Goal: Task Accomplishment & Management: Manage account settings

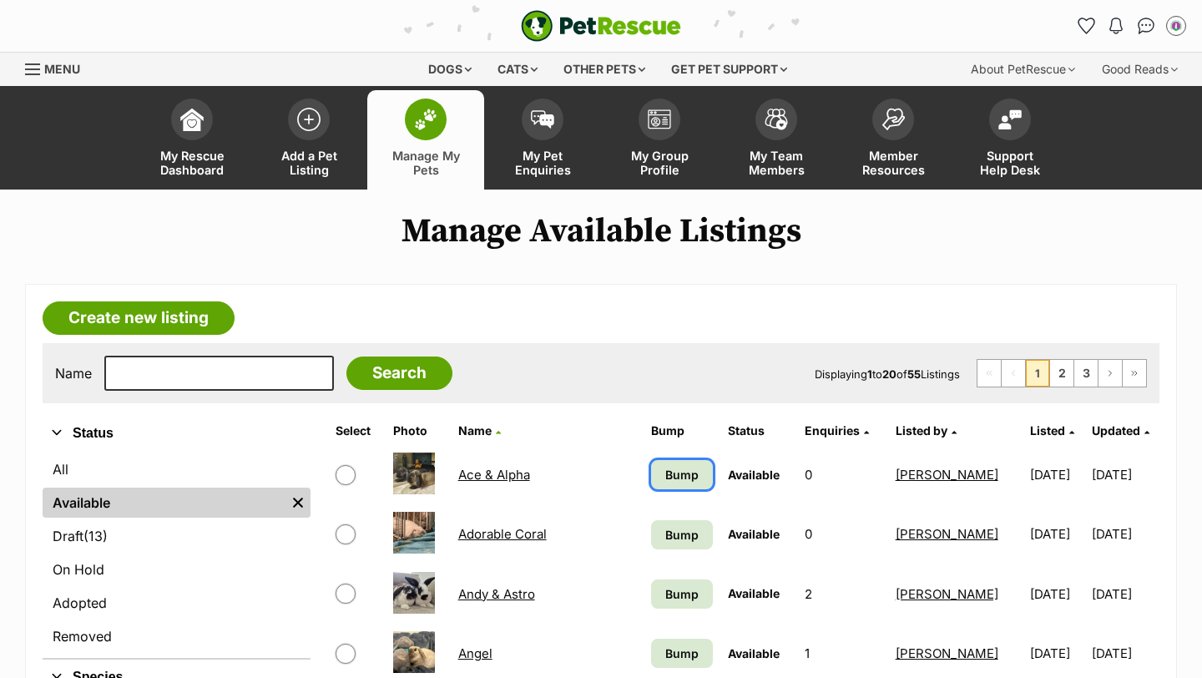
click at [667, 473] on span "Bump" at bounding box center [681, 475] width 33 height 18
click at [667, 543] on span "Bump" at bounding box center [681, 535] width 33 height 18
click at [667, 593] on span "Bump" at bounding box center [681, 594] width 33 height 18
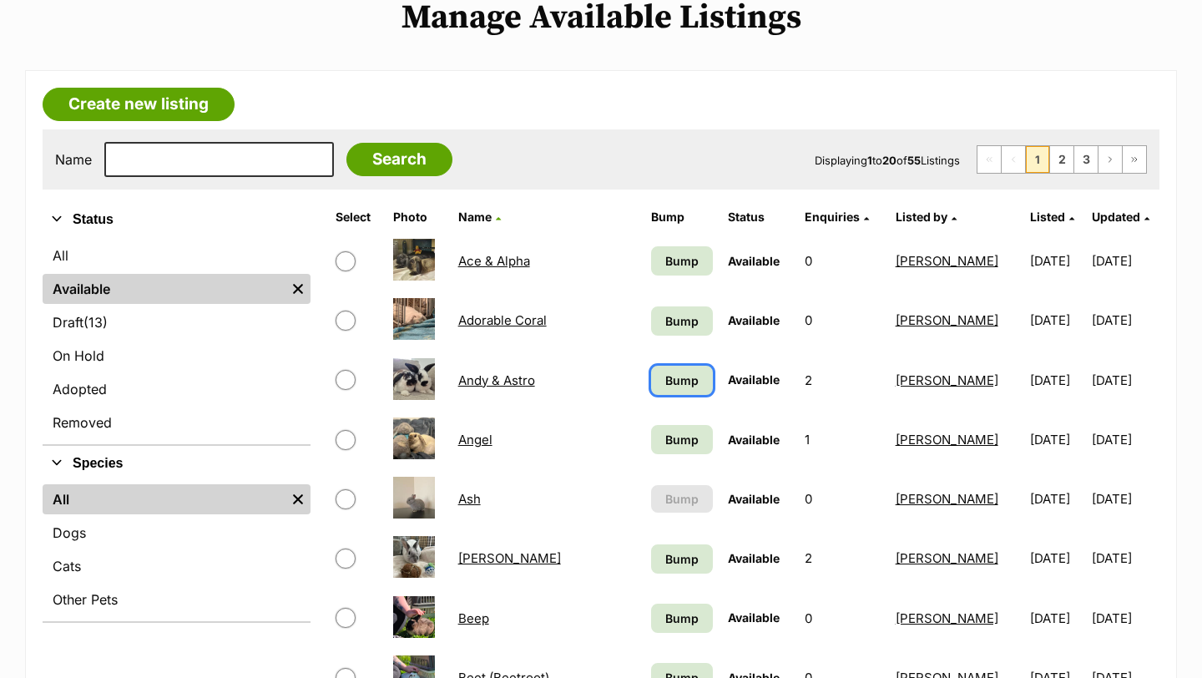
scroll to position [215, 0]
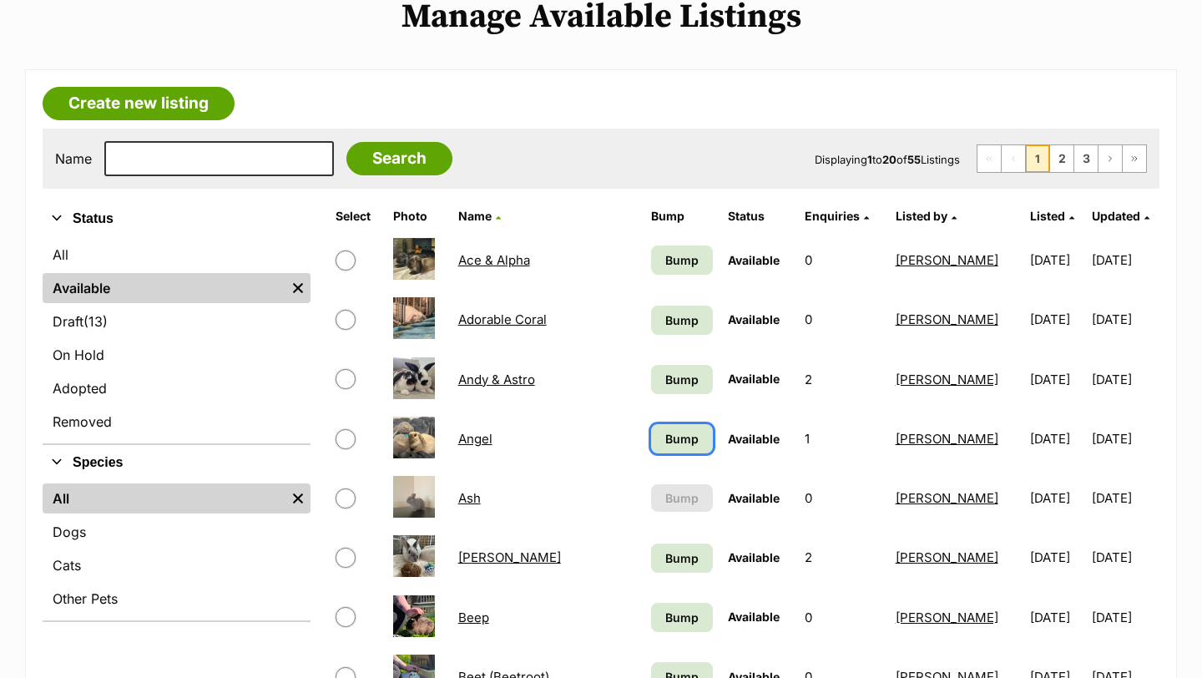
click at [665, 433] on span "Bump" at bounding box center [681, 439] width 33 height 18
click at [675, 553] on span "Bump" at bounding box center [681, 558] width 33 height 18
click at [668, 628] on link "Bump" at bounding box center [682, 617] width 62 height 29
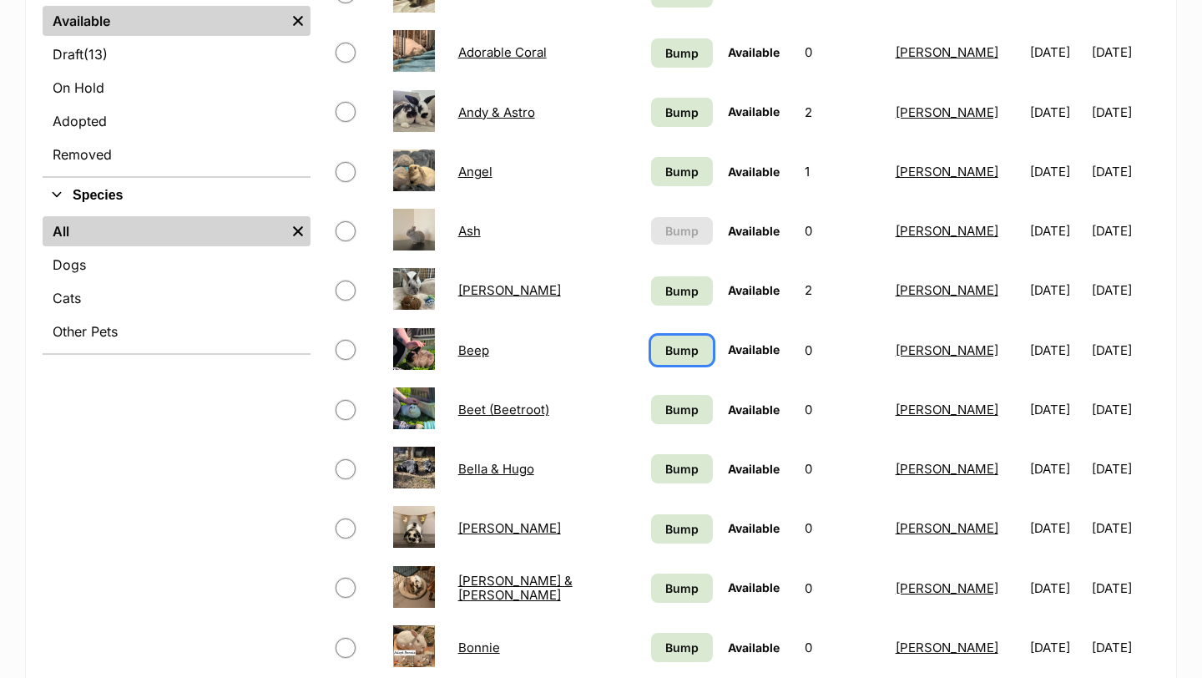
scroll to position [490, 0]
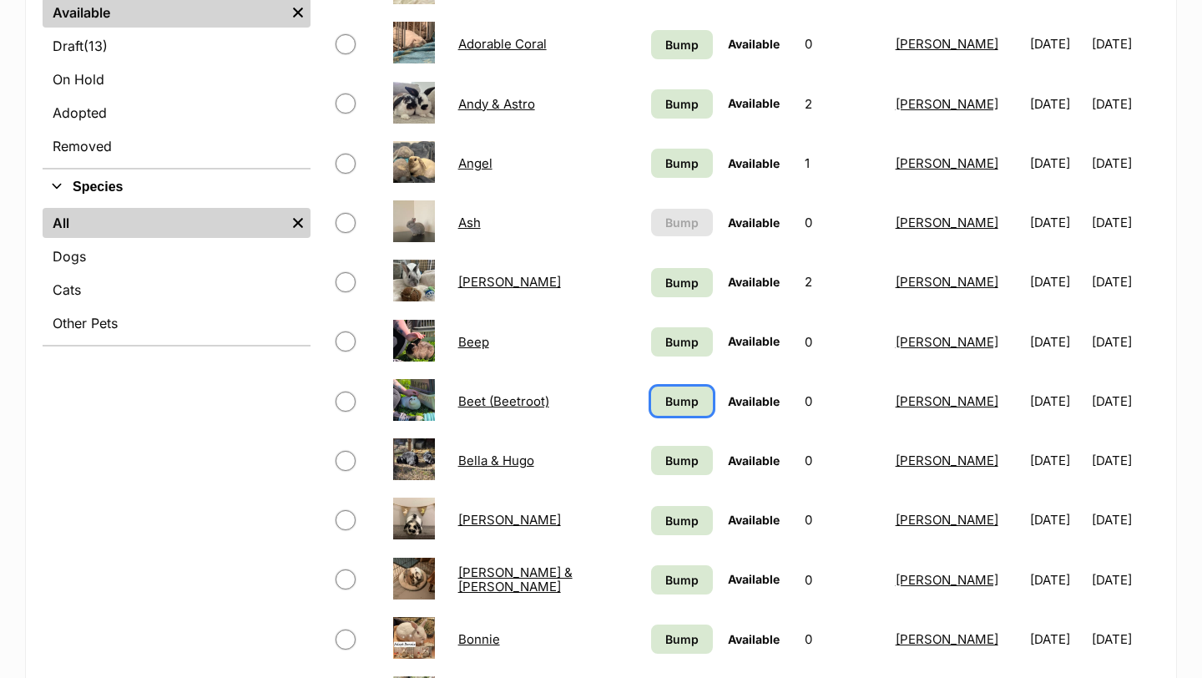
click at [686, 401] on link "Bump" at bounding box center [682, 400] width 62 height 29
click at [669, 468] on span "Bump" at bounding box center [681, 461] width 33 height 18
click at [669, 519] on span "Bump" at bounding box center [681, 521] width 33 height 18
click at [669, 571] on span "Bump" at bounding box center [681, 580] width 33 height 18
click at [668, 633] on span "Bump" at bounding box center [681, 639] width 33 height 18
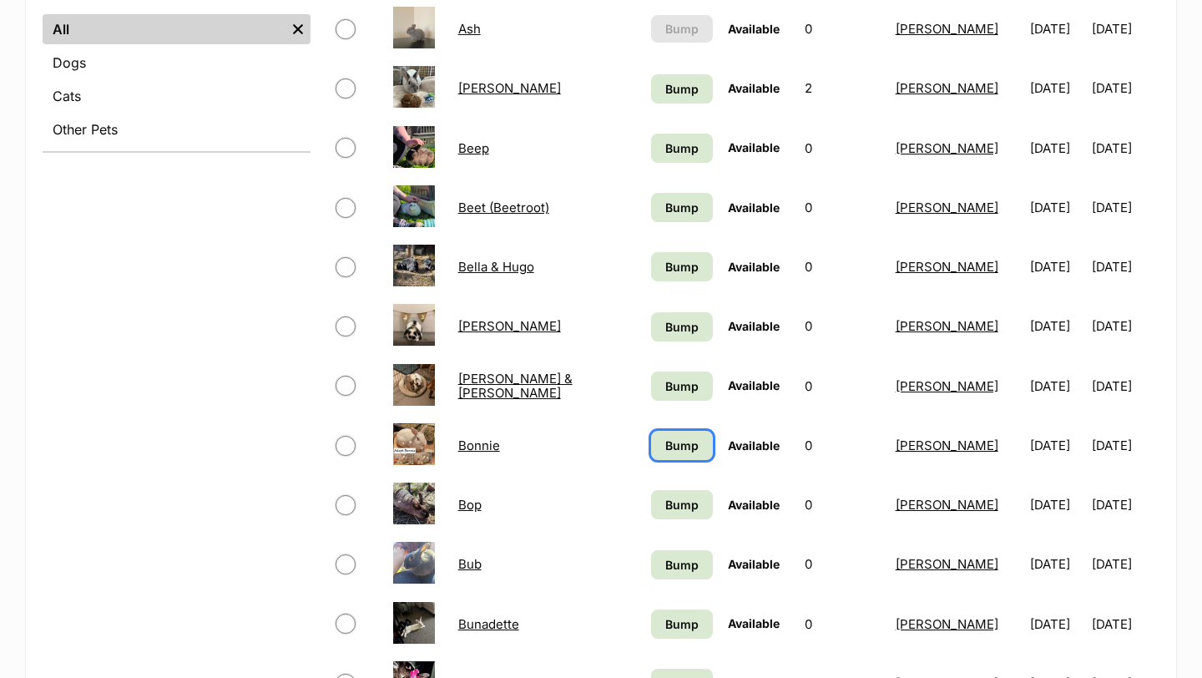
scroll to position [759, 0]
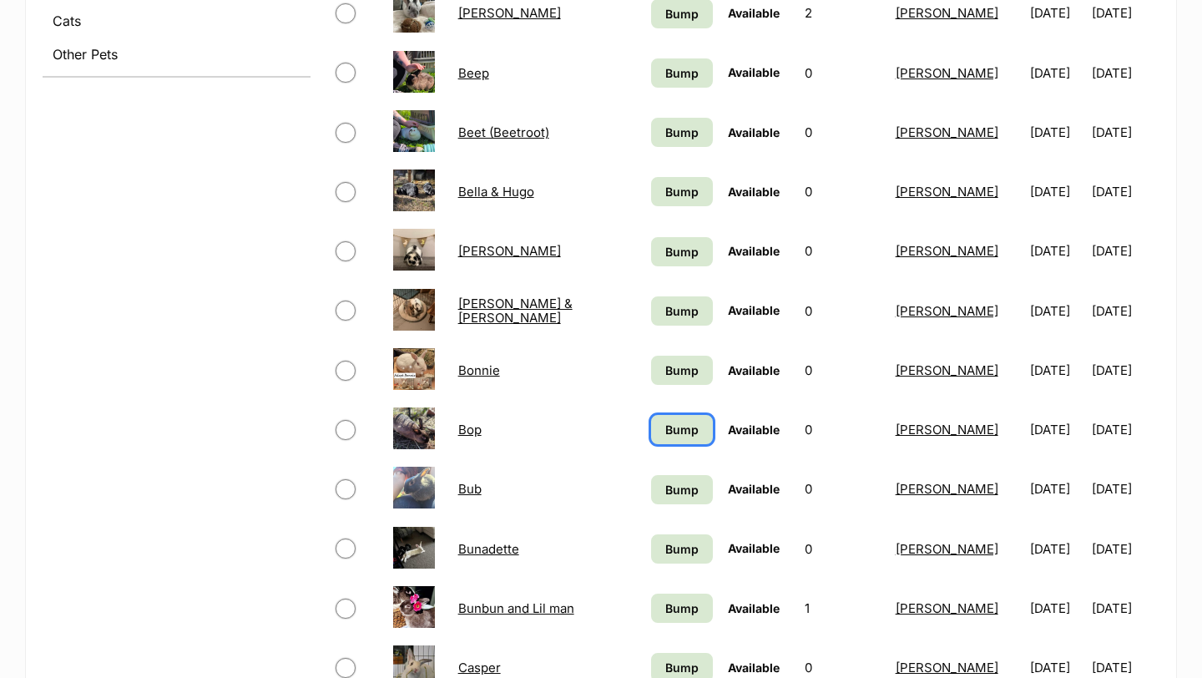
click at [664, 417] on link "Bump" at bounding box center [682, 429] width 62 height 29
click at [669, 477] on link "Bump" at bounding box center [682, 489] width 62 height 29
click at [669, 549] on span "Bump" at bounding box center [681, 549] width 33 height 18
click at [669, 601] on span "Bump" at bounding box center [681, 608] width 33 height 18
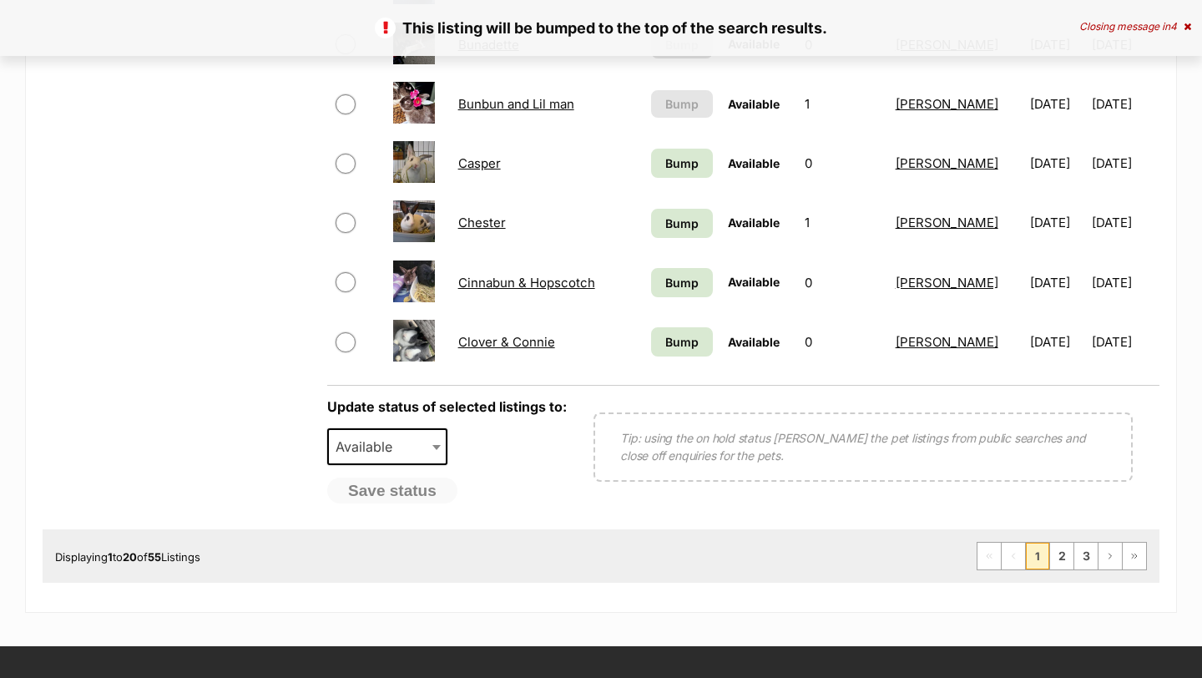
scroll to position [1267, 0]
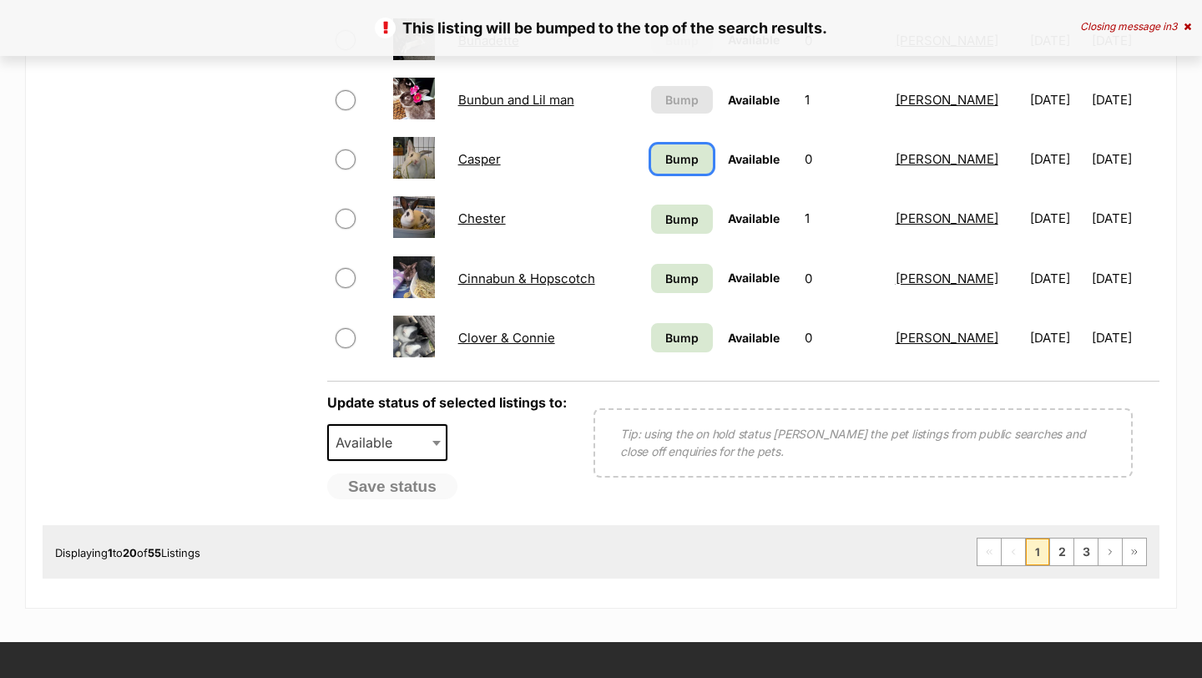
click at [659, 169] on link "Bump" at bounding box center [682, 158] width 62 height 29
click at [665, 224] on span "Bump" at bounding box center [681, 219] width 33 height 18
click at [670, 284] on span "Bump" at bounding box center [681, 279] width 33 height 18
click at [671, 333] on span "Bump" at bounding box center [681, 338] width 33 height 18
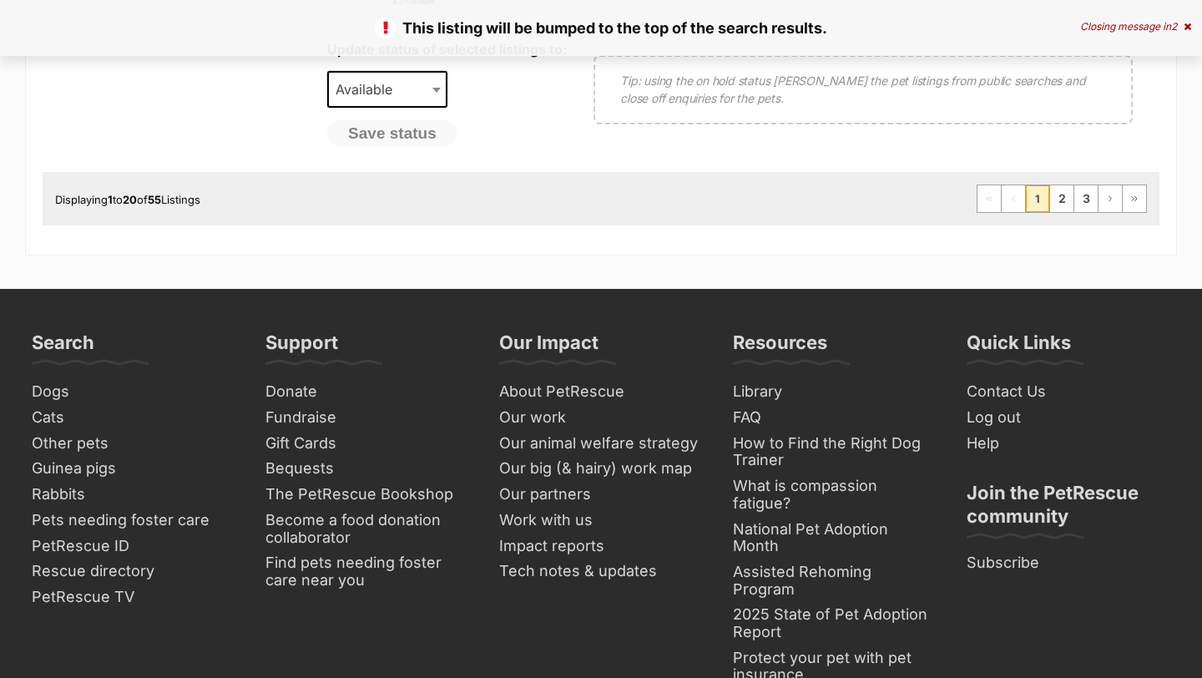
scroll to position [1586, 0]
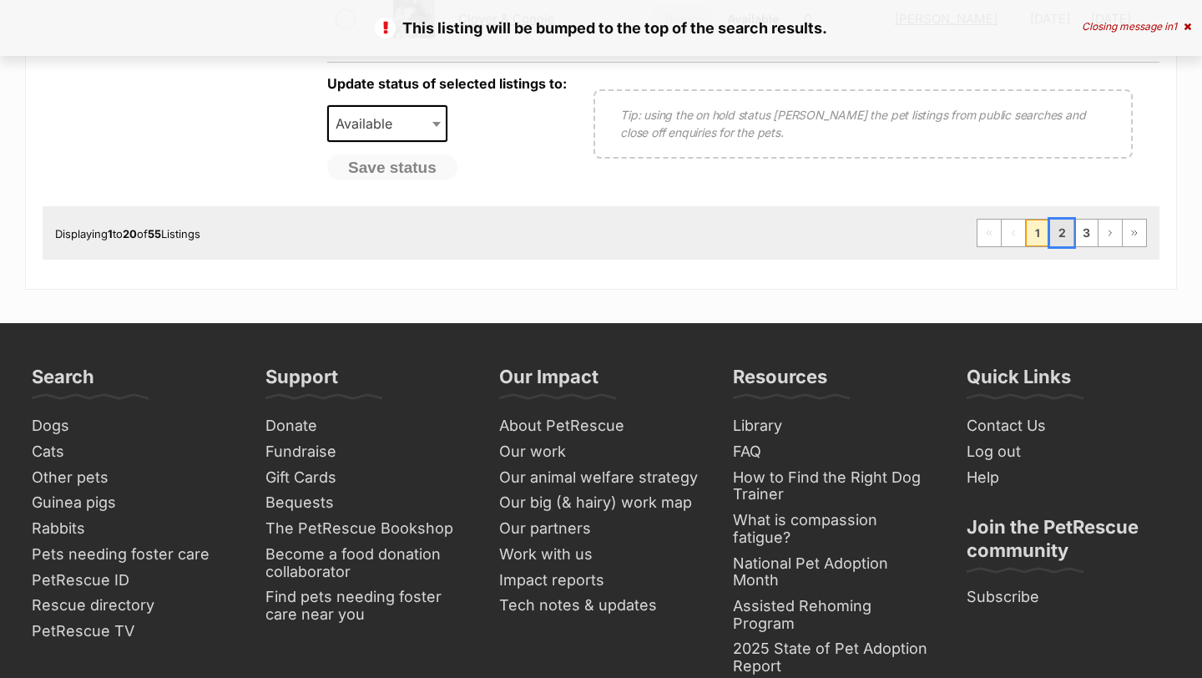
click at [1063, 229] on link "2" at bounding box center [1061, 233] width 23 height 27
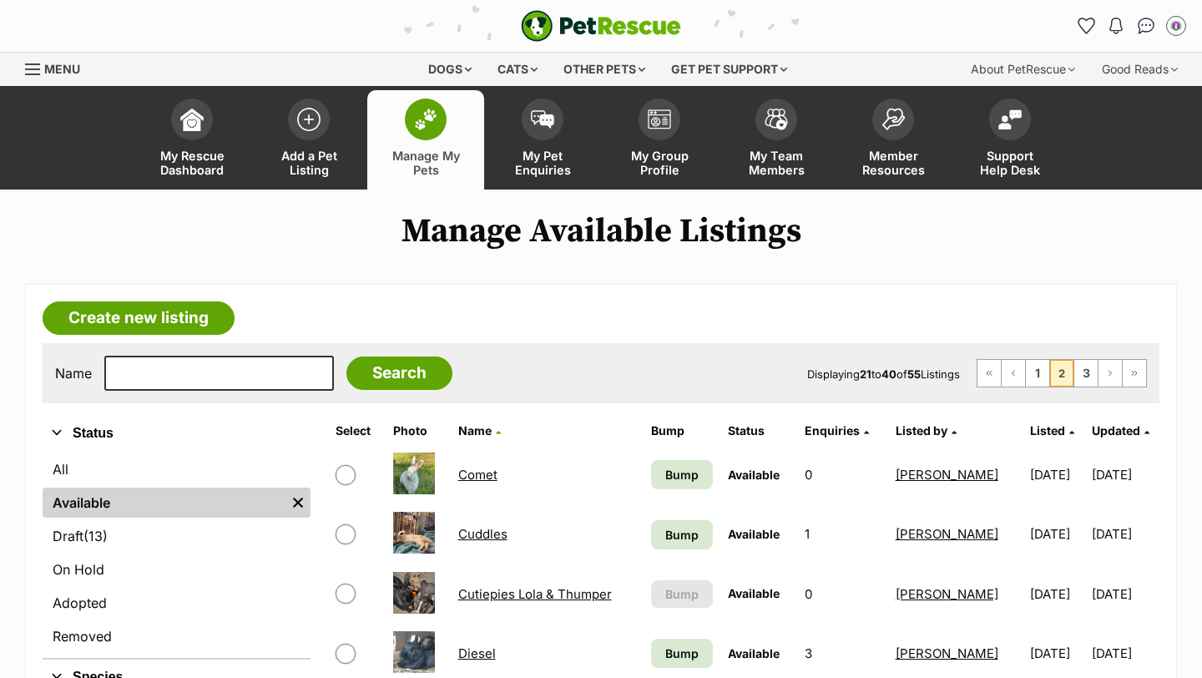
scroll to position [237, 0]
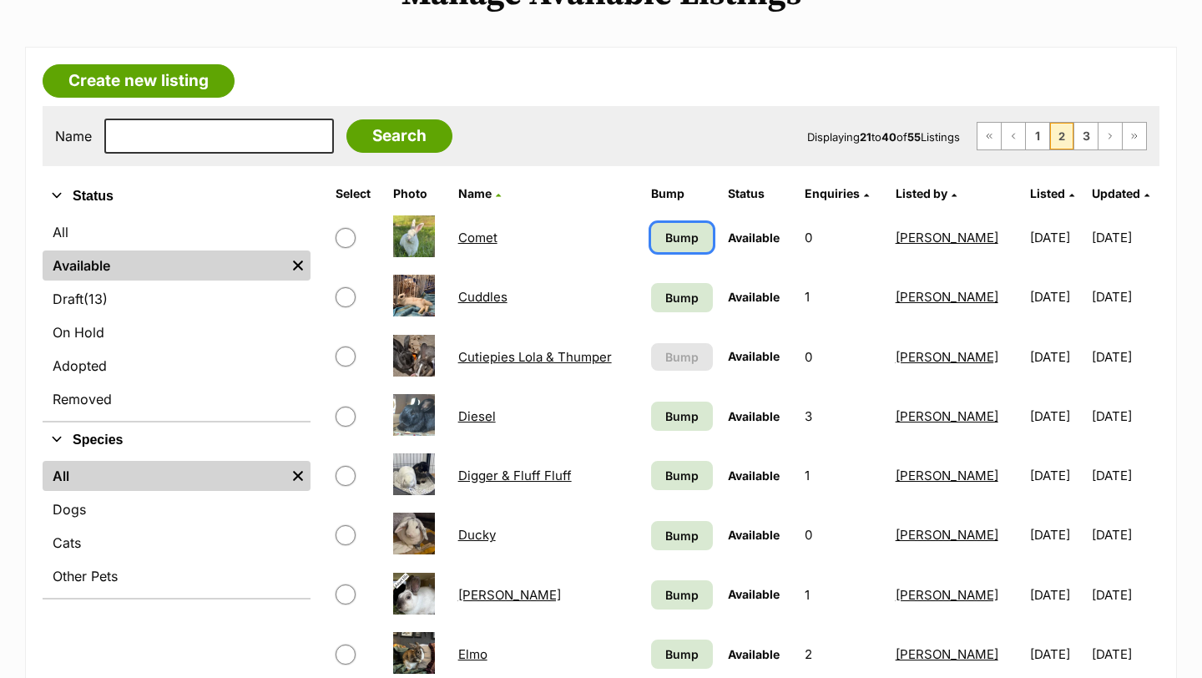
click at [684, 234] on span "Bump" at bounding box center [681, 238] width 33 height 18
click at [686, 301] on span "Bump" at bounding box center [681, 298] width 33 height 18
click at [682, 414] on span "Bump" at bounding box center [681, 416] width 33 height 18
click at [681, 482] on span "Bump" at bounding box center [681, 476] width 33 height 18
click at [682, 544] on link "Bump" at bounding box center [682, 535] width 62 height 29
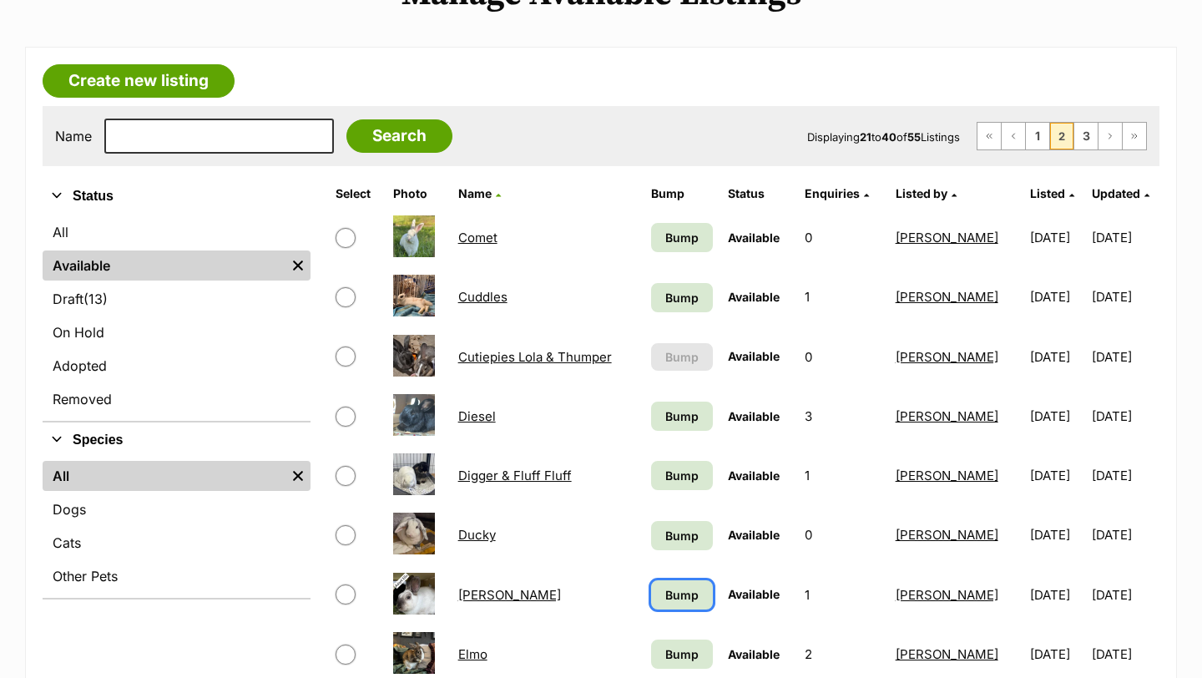
click at [678, 589] on span "Bump" at bounding box center [681, 595] width 33 height 18
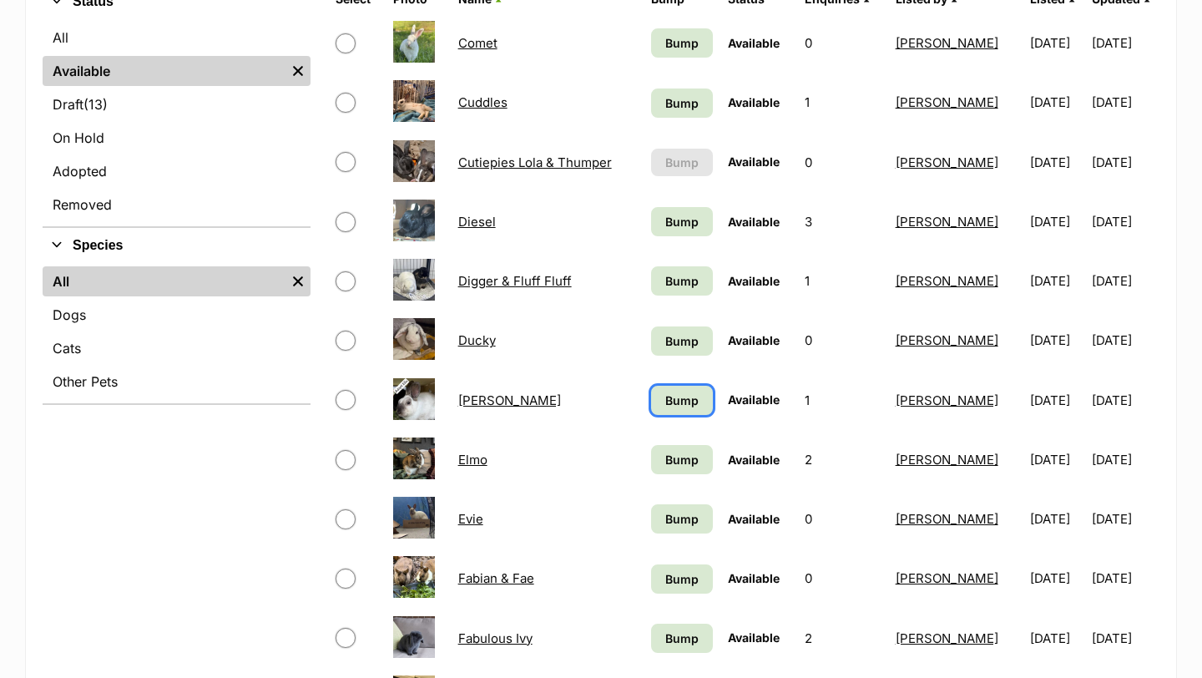
scroll to position [436, 0]
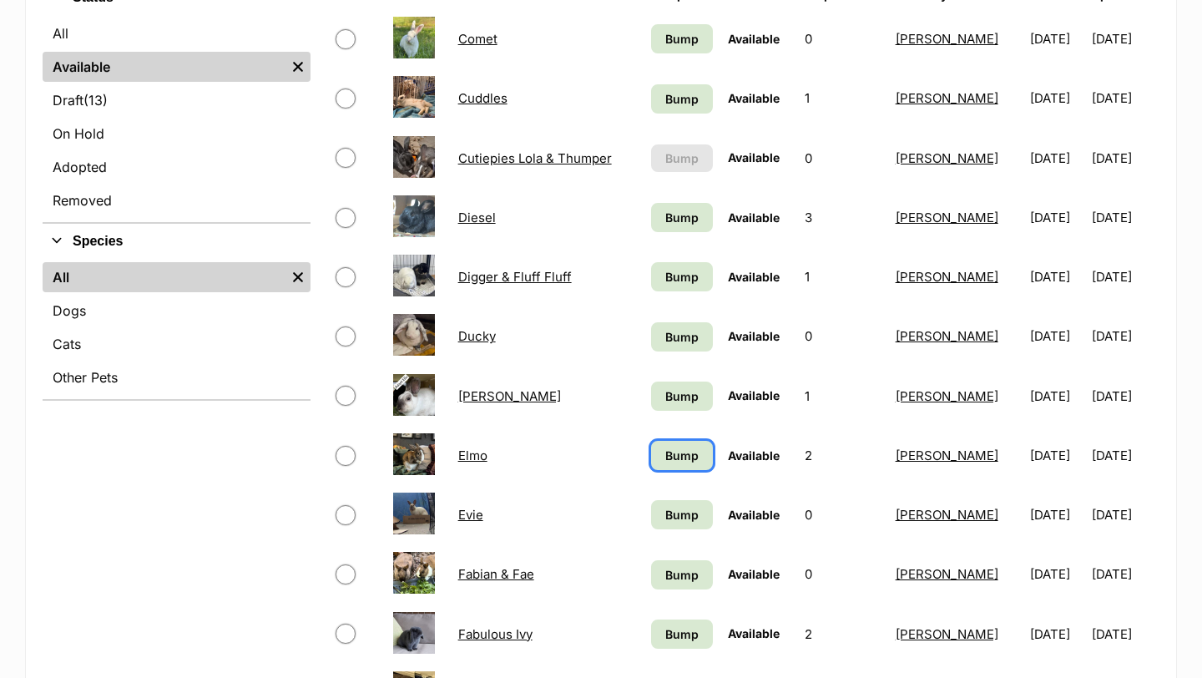
click at [674, 459] on span "Bump" at bounding box center [681, 456] width 33 height 18
click at [675, 513] on span "Bump" at bounding box center [681, 515] width 33 height 18
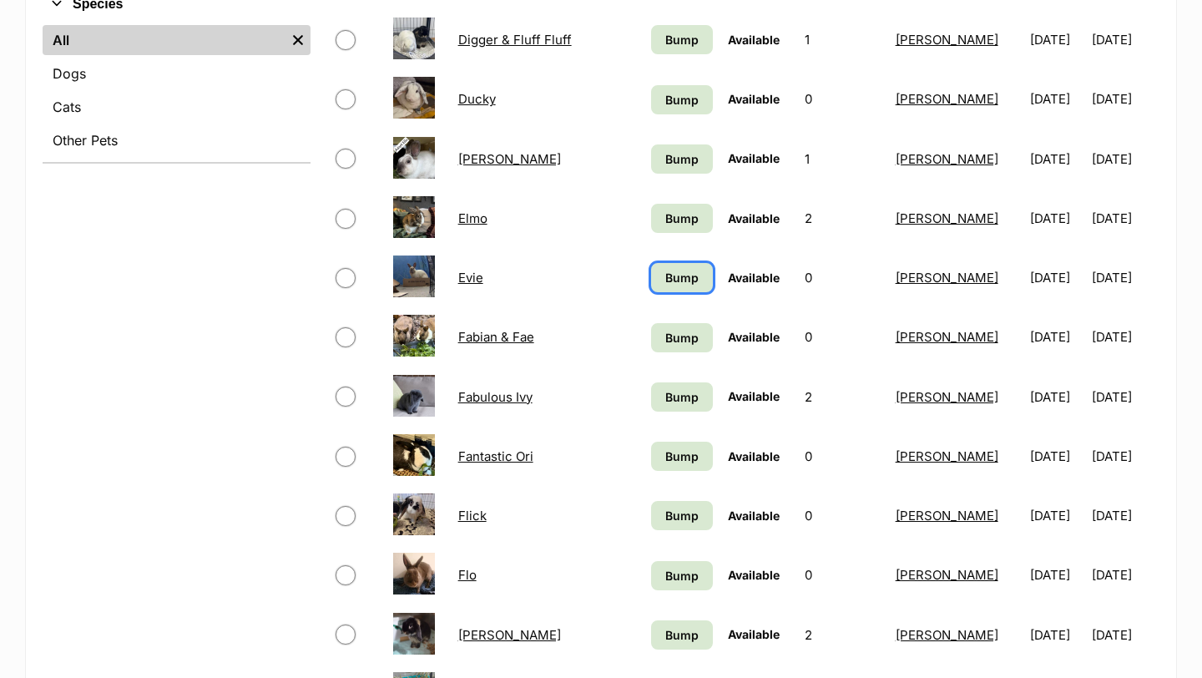
scroll to position [679, 0]
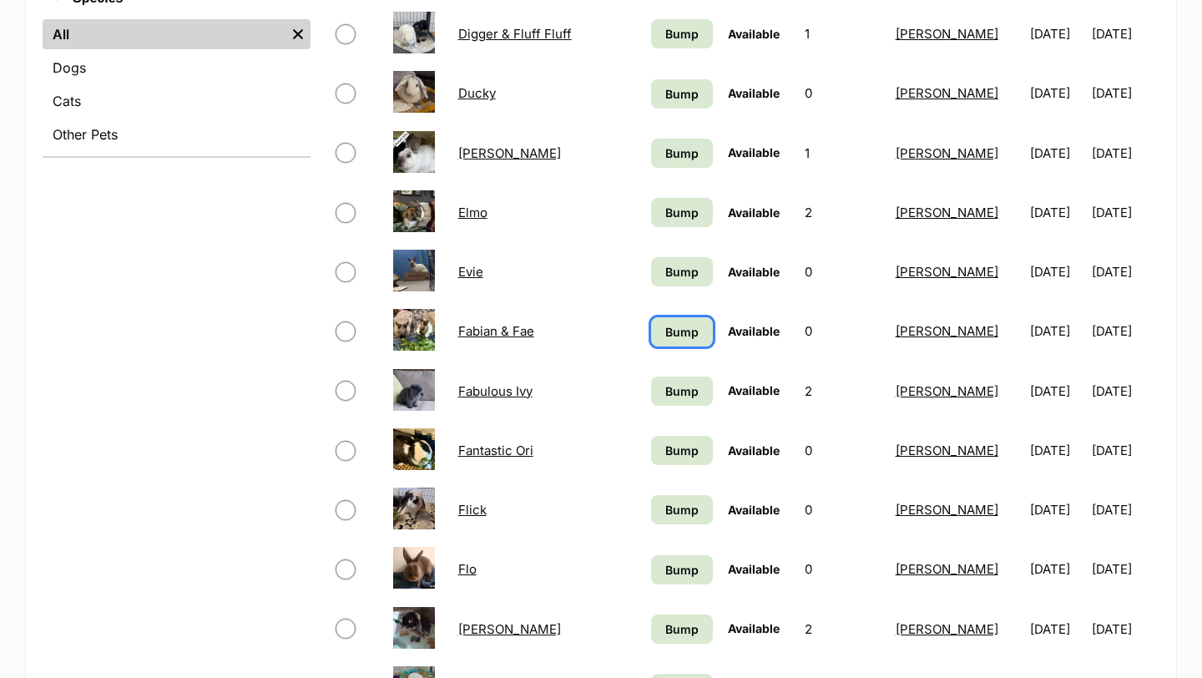
click at [677, 324] on span "Bump" at bounding box center [681, 332] width 33 height 18
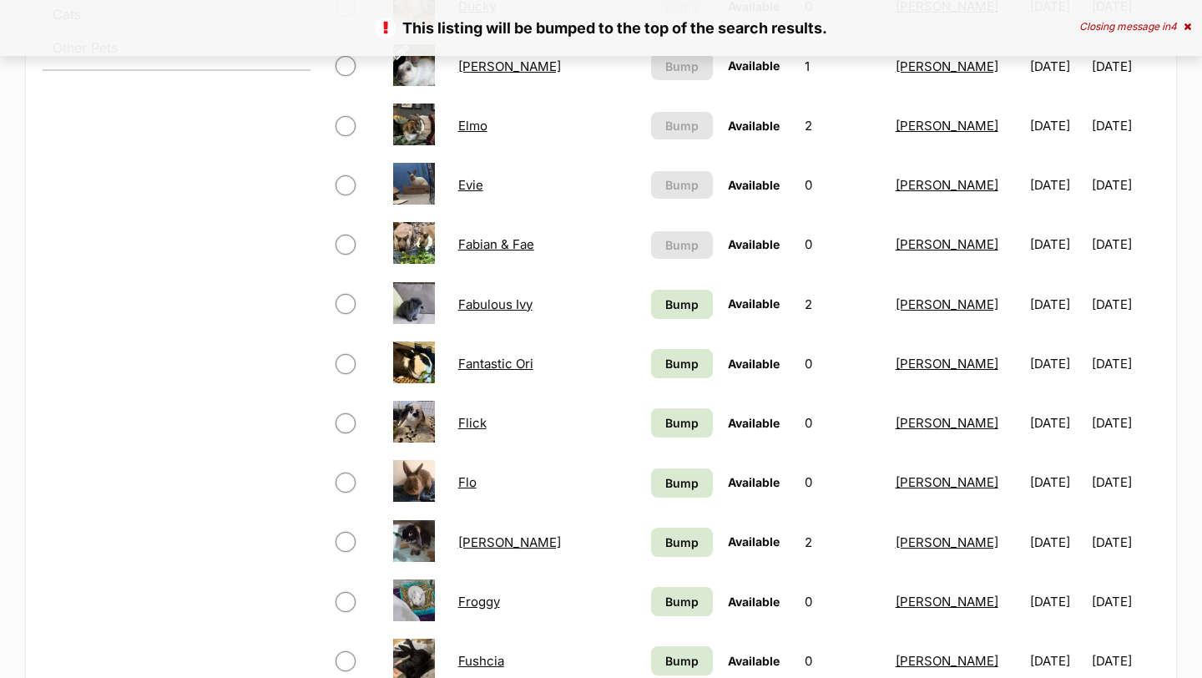
scroll to position [769, 0]
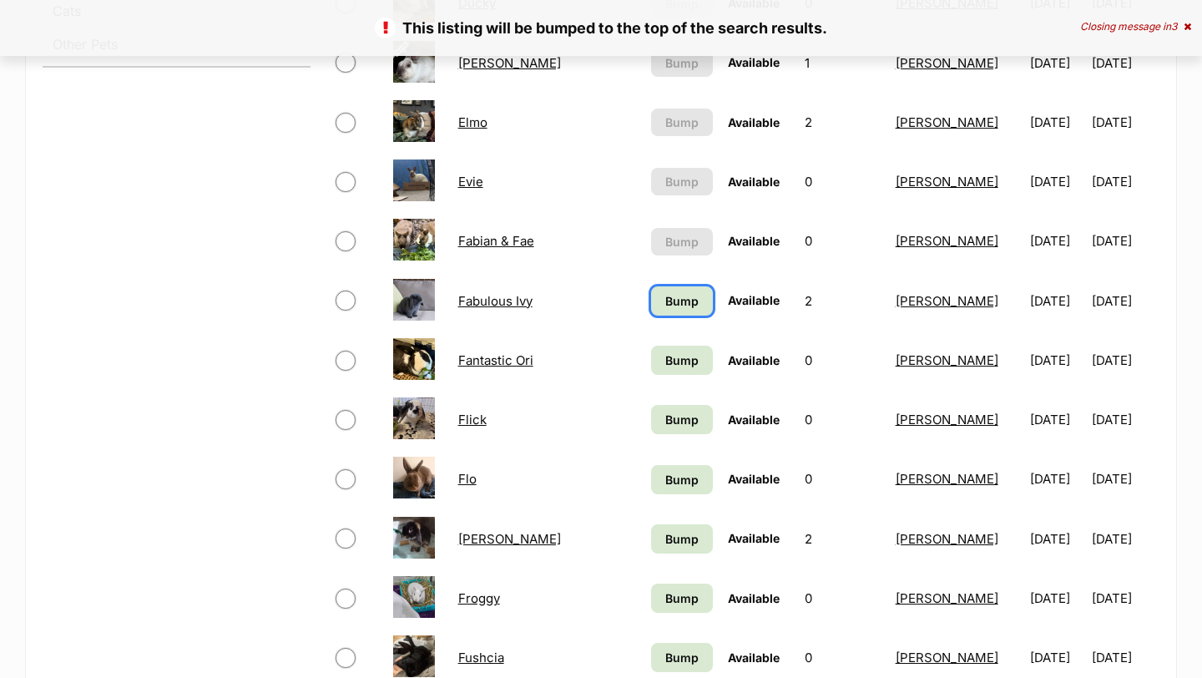
click at [694, 301] on span "Bump" at bounding box center [681, 301] width 33 height 18
click at [691, 350] on link "Bump" at bounding box center [682, 360] width 62 height 29
click at [679, 427] on span "Bump" at bounding box center [681, 420] width 33 height 18
click at [679, 475] on span "Bump" at bounding box center [681, 480] width 33 height 18
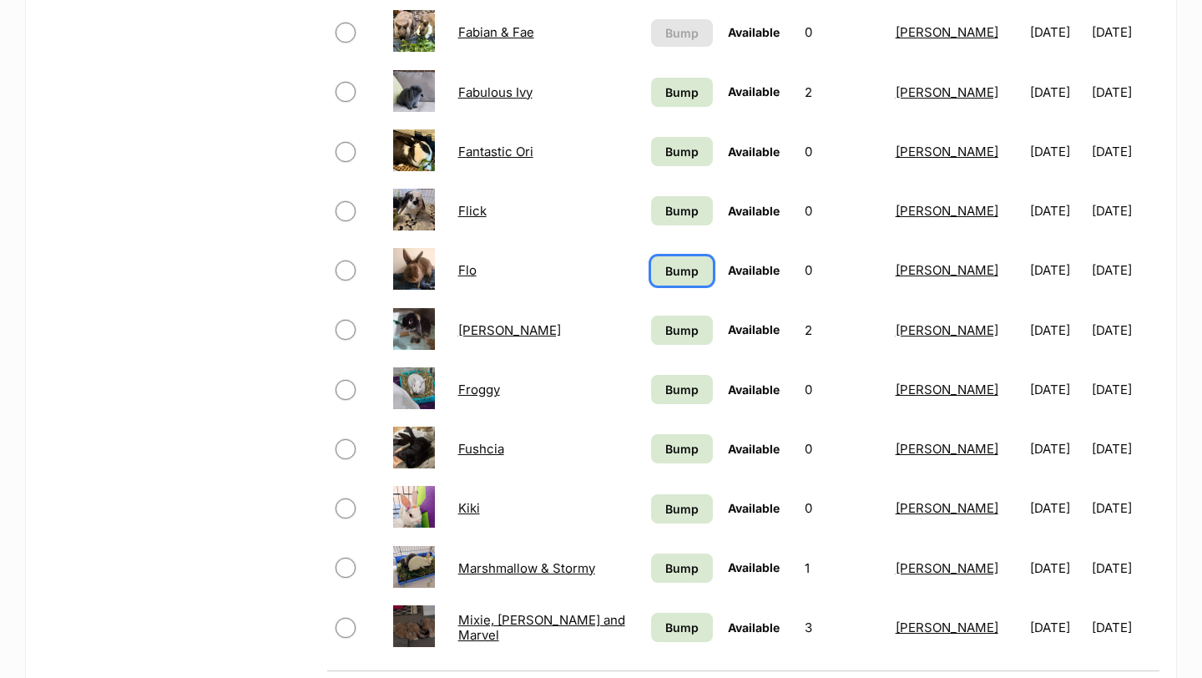
scroll to position [979, 0]
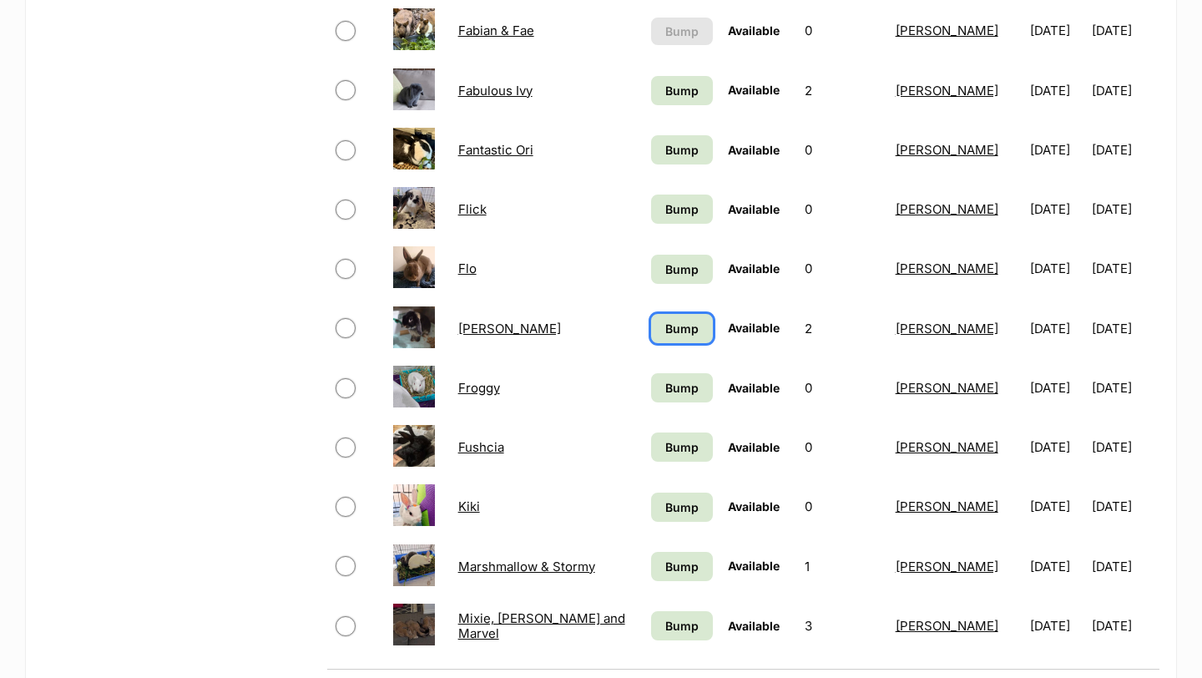
click at [678, 321] on span "Bump" at bounding box center [681, 329] width 33 height 18
click at [676, 395] on span "Bump" at bounding box center [681, 388] width 33 height 18
click at [681, 444] on span "Bump" at bounding box center [681, 447] width 33 height 18
click at [679, 502] on span "Bump" at bounding box center [681, 507] width 33 height 18
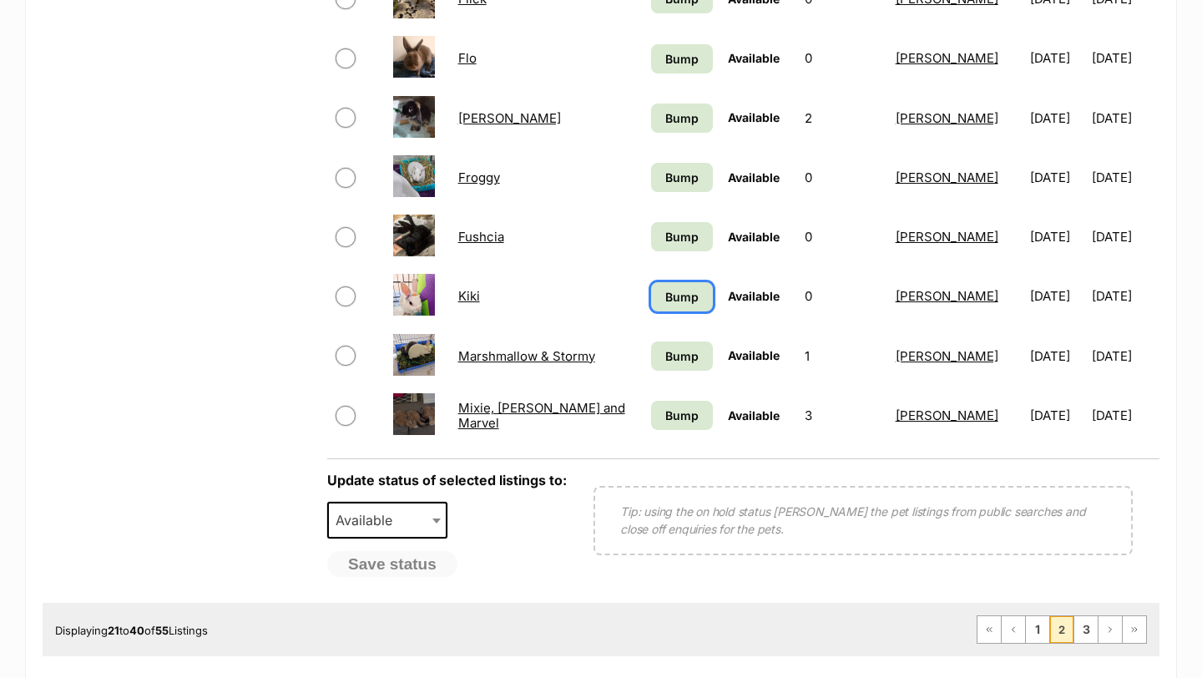
scroll to position [1191, 0]
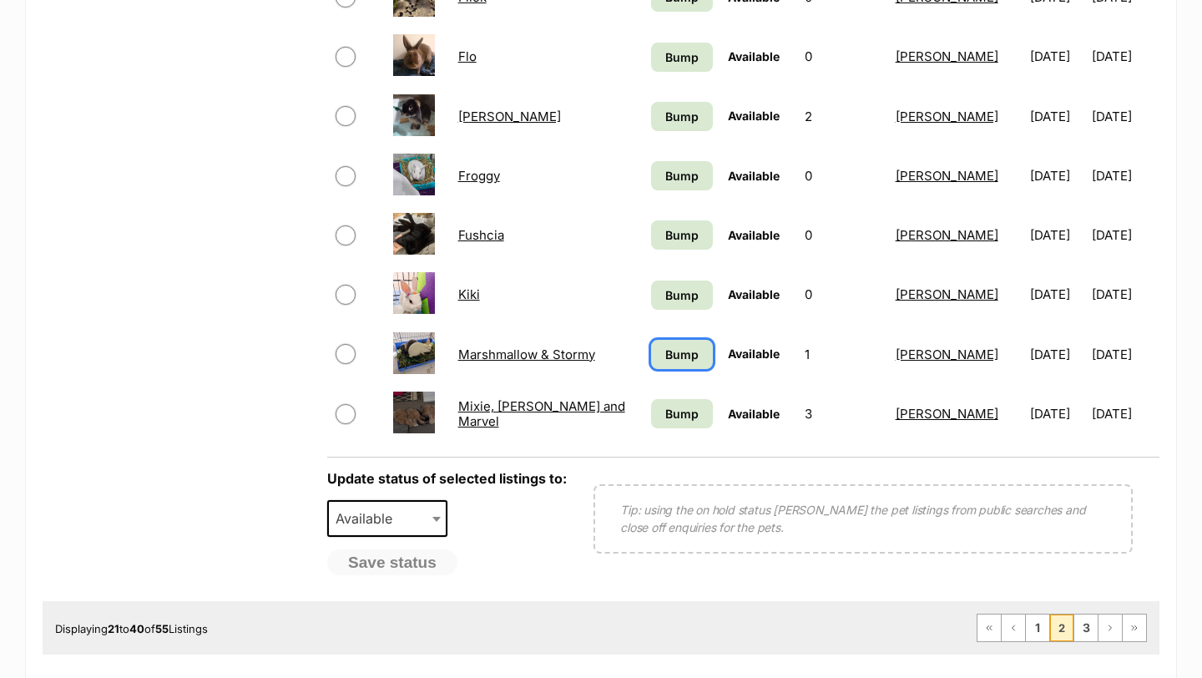
click at [671, 350] on span "Bump" at bounding box center [681, 355] width 33 height 18
click at [674, 412] on span "Bump" at bounding box center [681, 414] width 33 height 18
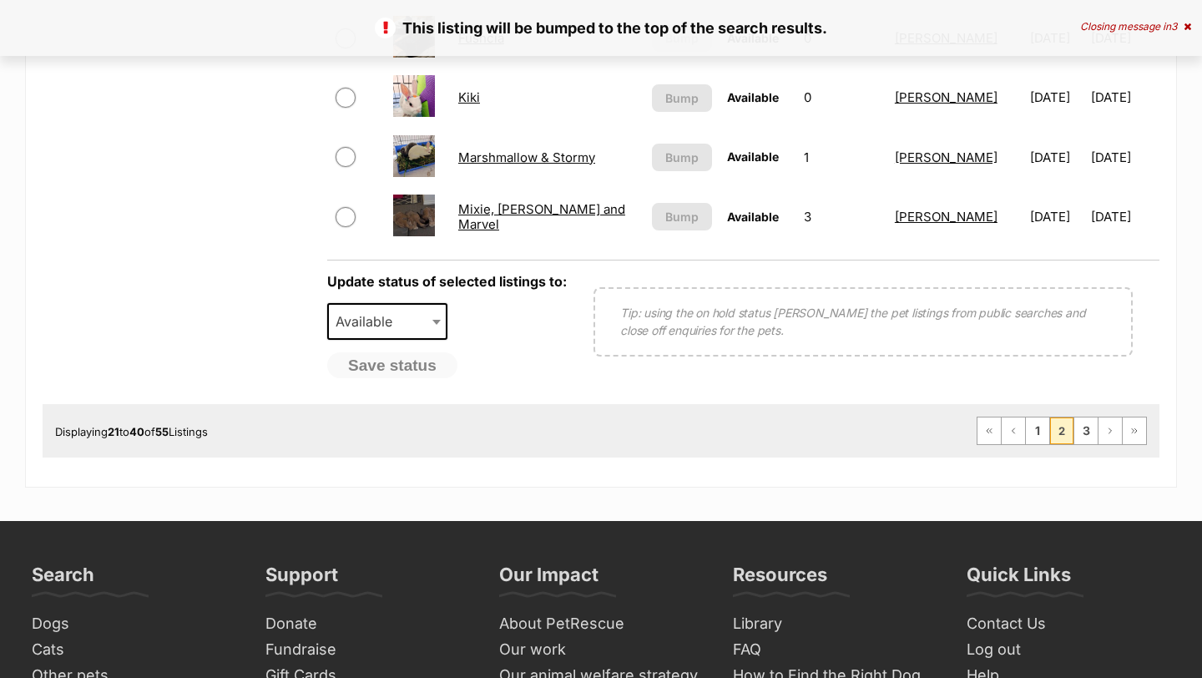
scroll to position [1394, 0]
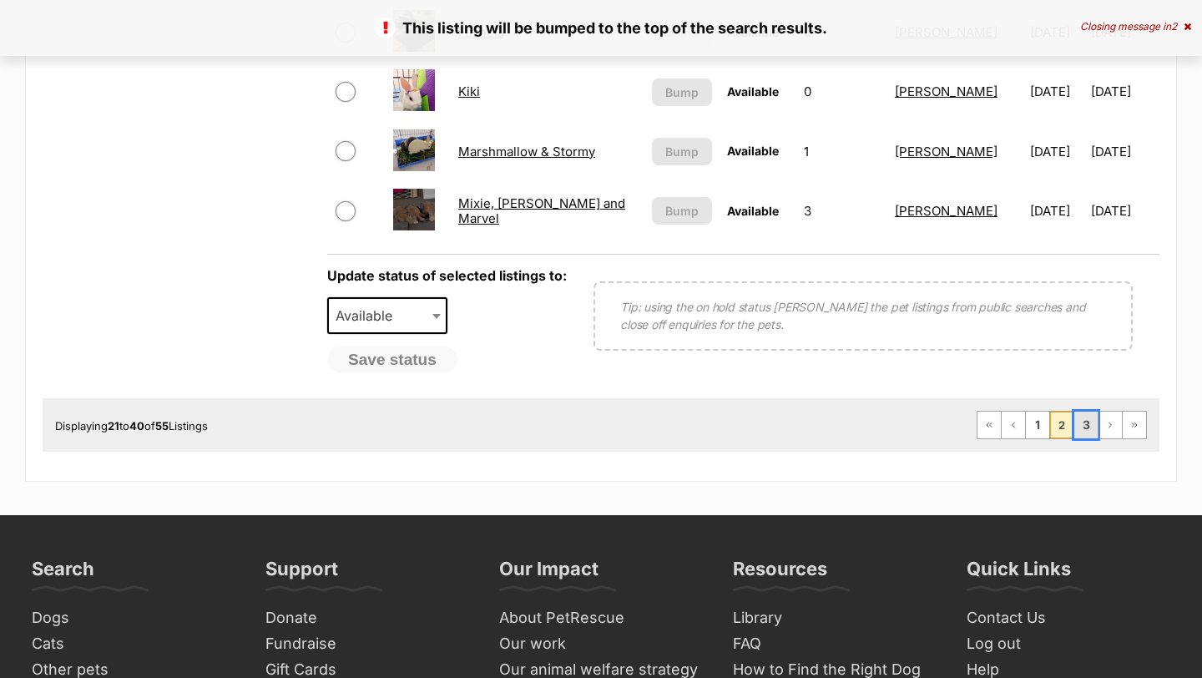
click at [1089, 430] on link "3" at bounding box center [1085, 425] width 23 height 27
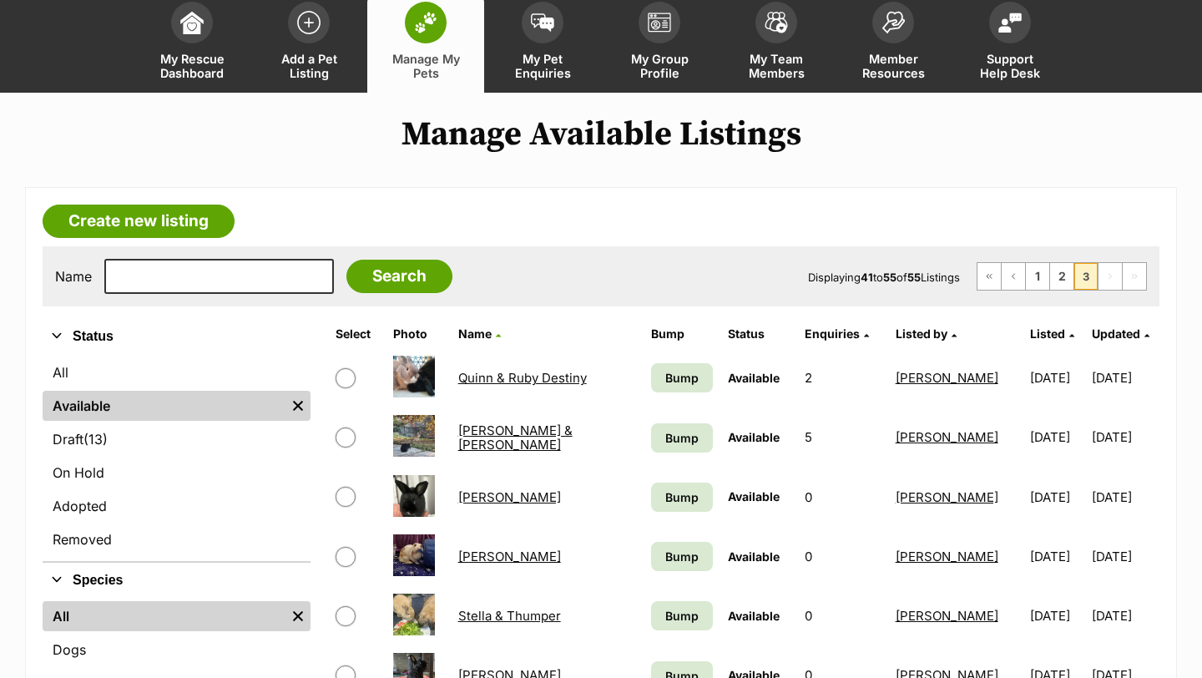
scroll to position [114, 0]
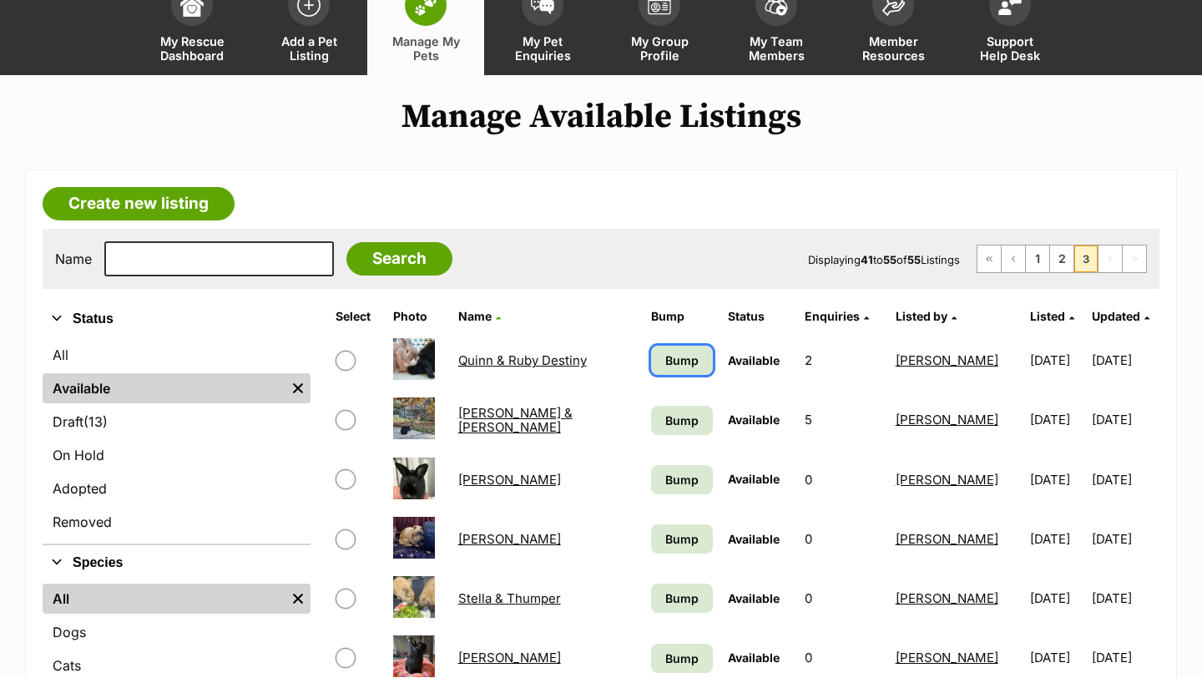
click at [665, 360] on span "Bump" at bounding box center [681, 360] width 33 height 18
click at [675, 419] on span "Bump" at bounding box center [681, 421] width 33 height 18
click at [687, 488] on link "Bump" at bounding box center [682, 479] width 62 height 29
click at [689, 545] on span "Bump" at bounding box center [681, 539] width 33 height 18
click at [691, 607] on span "Bump" at bounding box center [681, 598] width 33 height 18
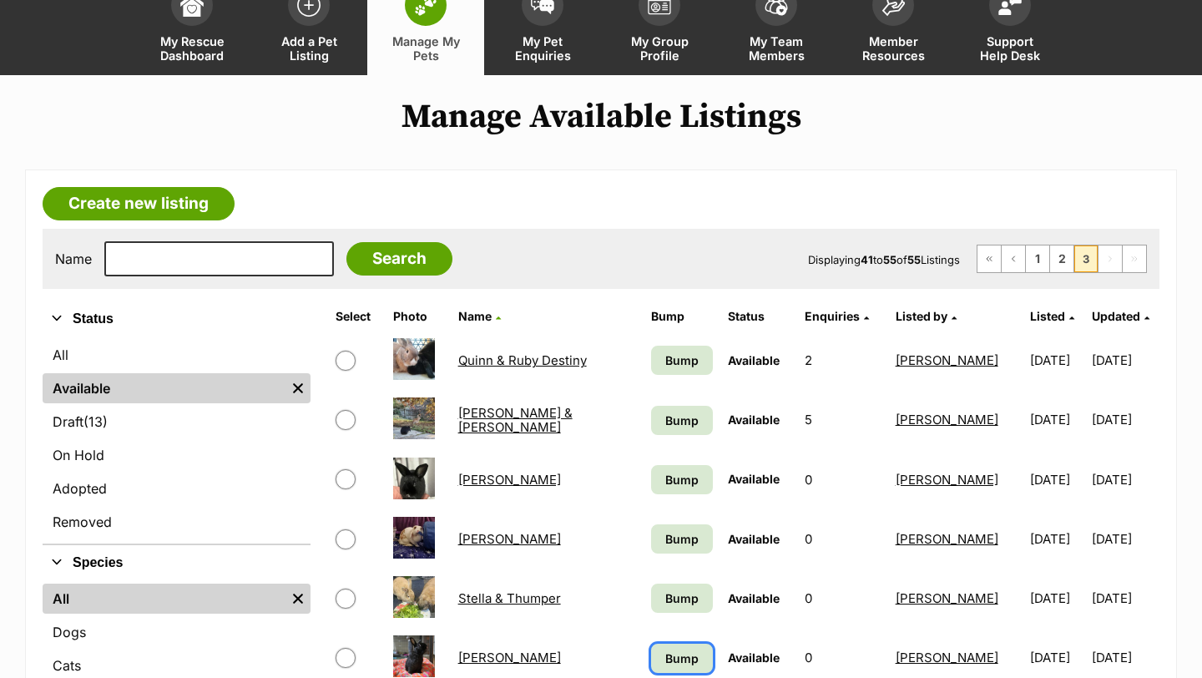
click at [688, 652] on span "Bump" at bounding box center [681, 658] width 33 height 18
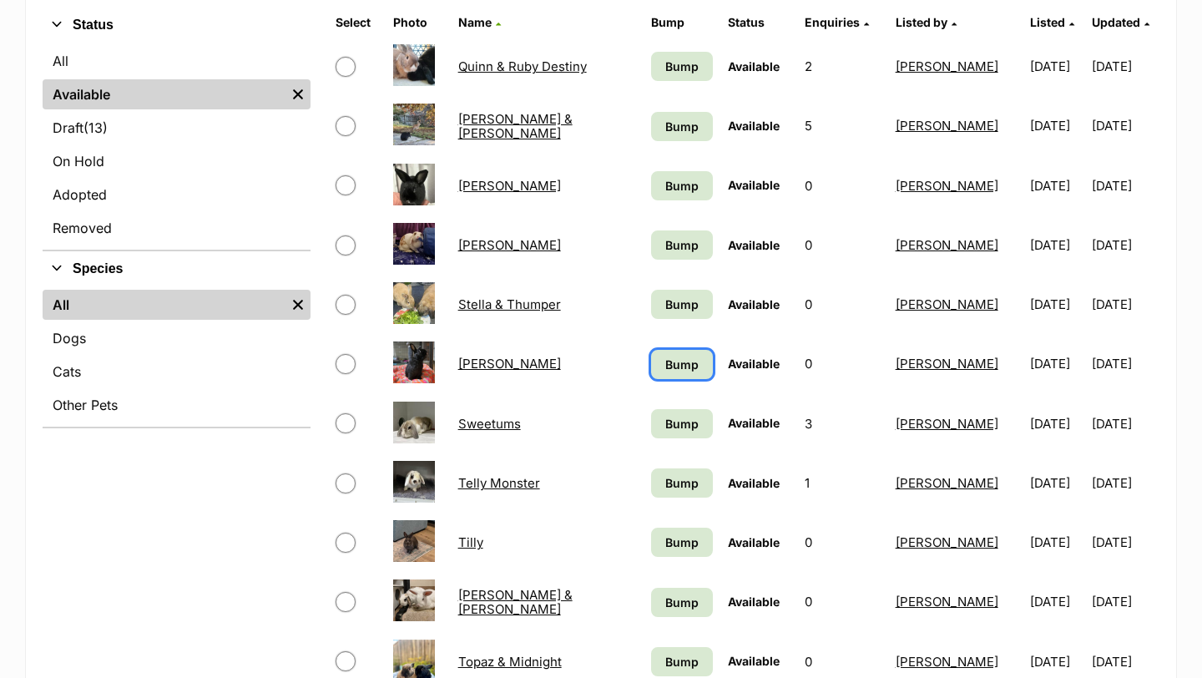
scroll to position [418, 0]
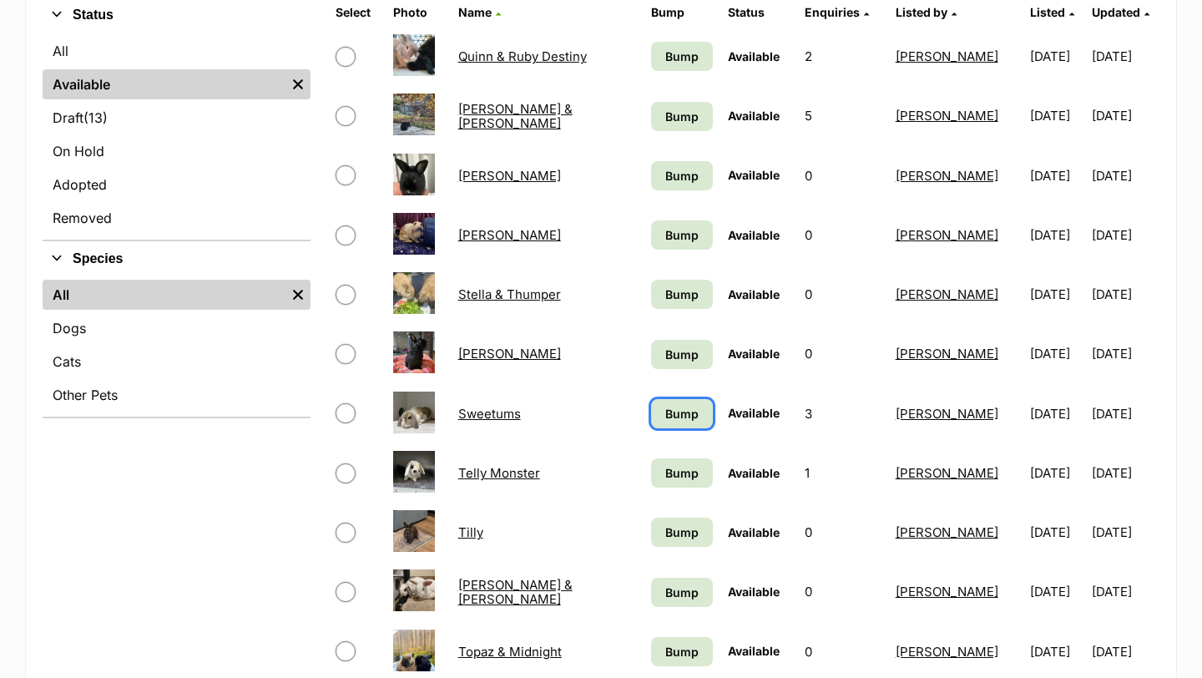
click at [681, 414] on span "Bump" at bounding box center [681, 414] width 33 height 18
click at [684, 485] on link "Bump" at bounding box center [682, 472] width 62 height 29
click at [682, 535] on span "Bump" at bounding box center [681, 532] width 33 height 18
click at [672, 593] on span "Bump" at bounding box center [681, 592] width 33 height 18
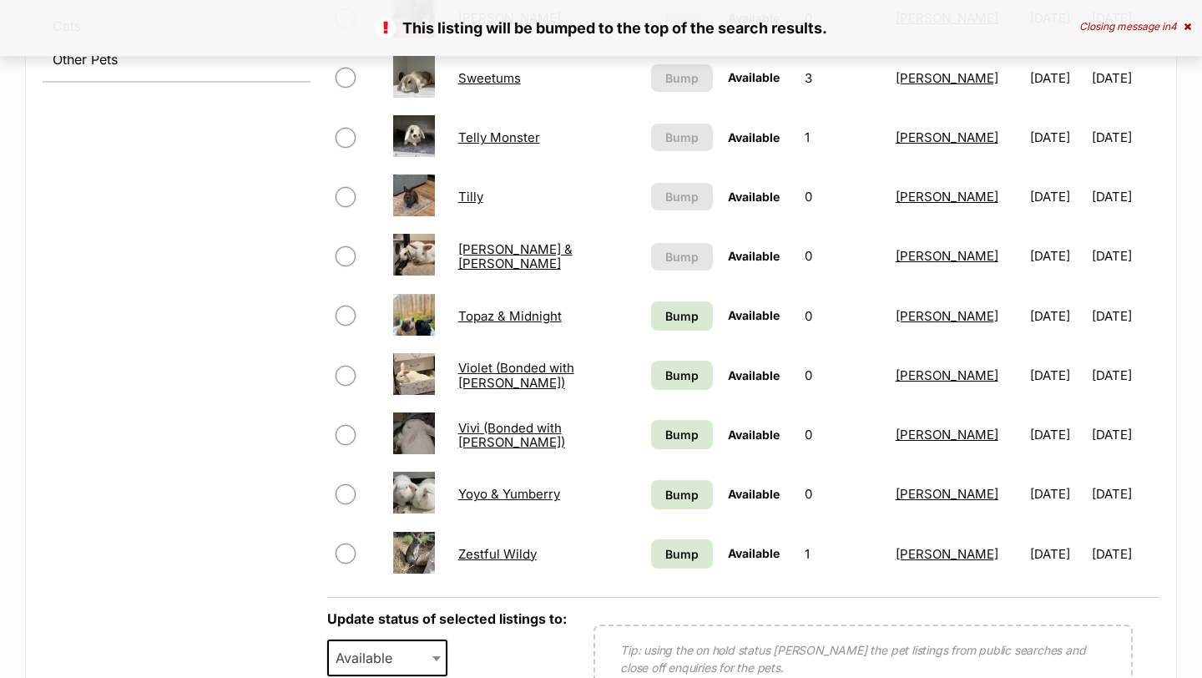
scroll to position [755, 0]
click at [674, 322] on span "Bump" at bounding box center [681, 315] width 33 height 18
click at [669, 373] on span "Bump" at bounding box center [681, 375] width 33 height 18
click at [668, 435] on span "Bump" at bounding box center [681, 434] width 33 height 18
click at [665, 492] on span "Bump" at bounding box center [681, 494] width 33 height 18
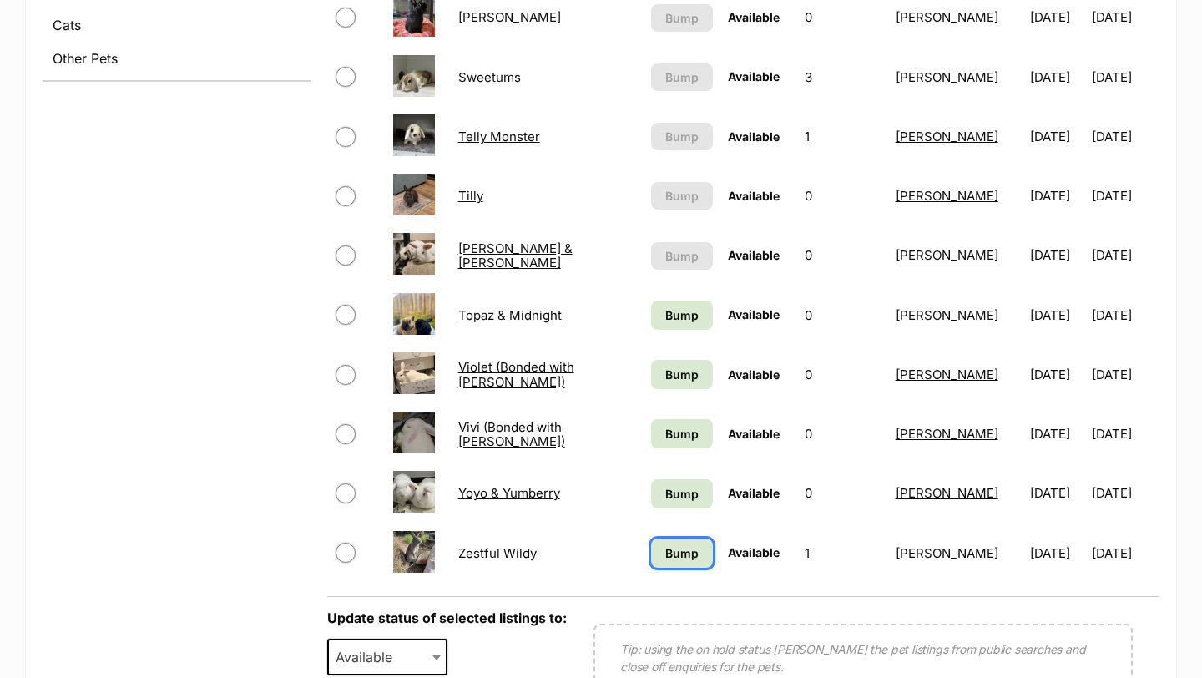
click at [670, 545] on span "Bump" at bounding box center [681, 553] width 33 height 18
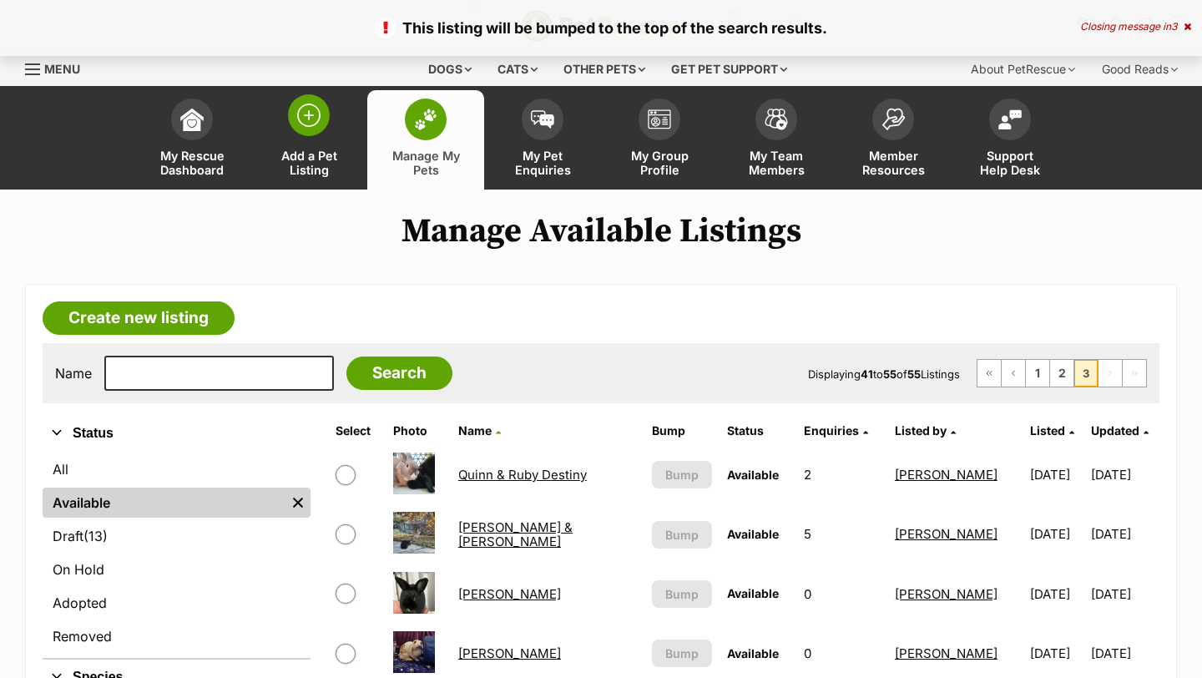
click at [333, 104] on link "Add a Pet Listing" at bounding box center [308, 139] width 117 height 99
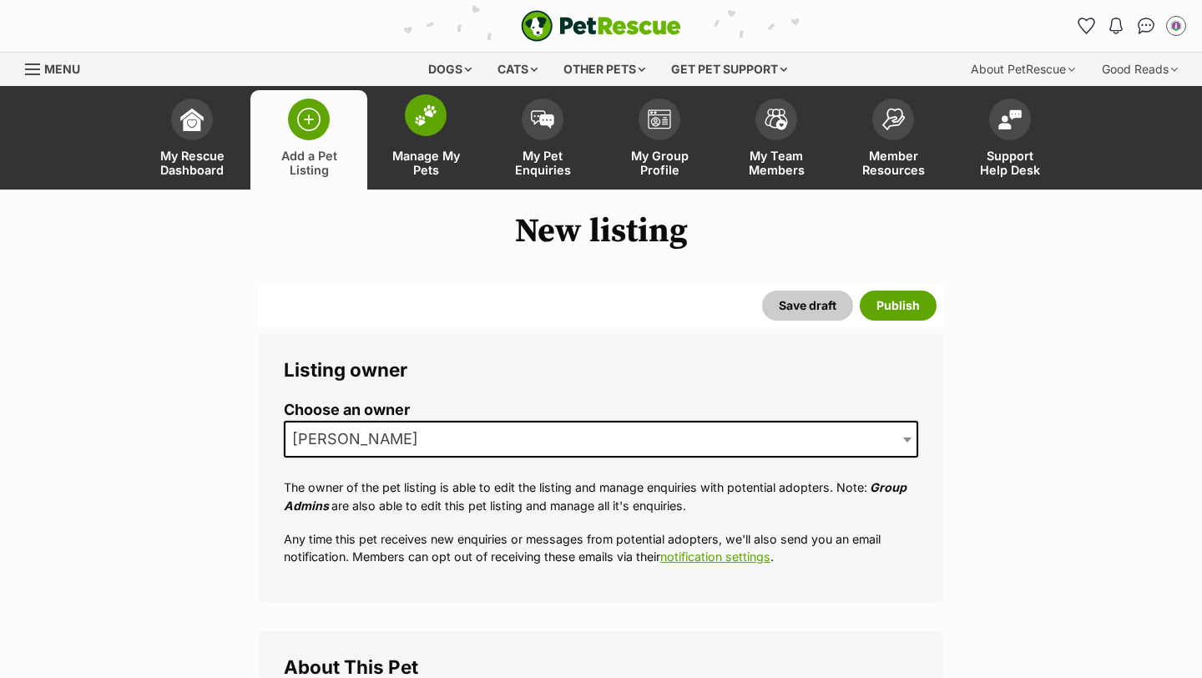
click at [457, 105] on link "Manage My Pets" at bounding box center [425, 139] width 117 height 99
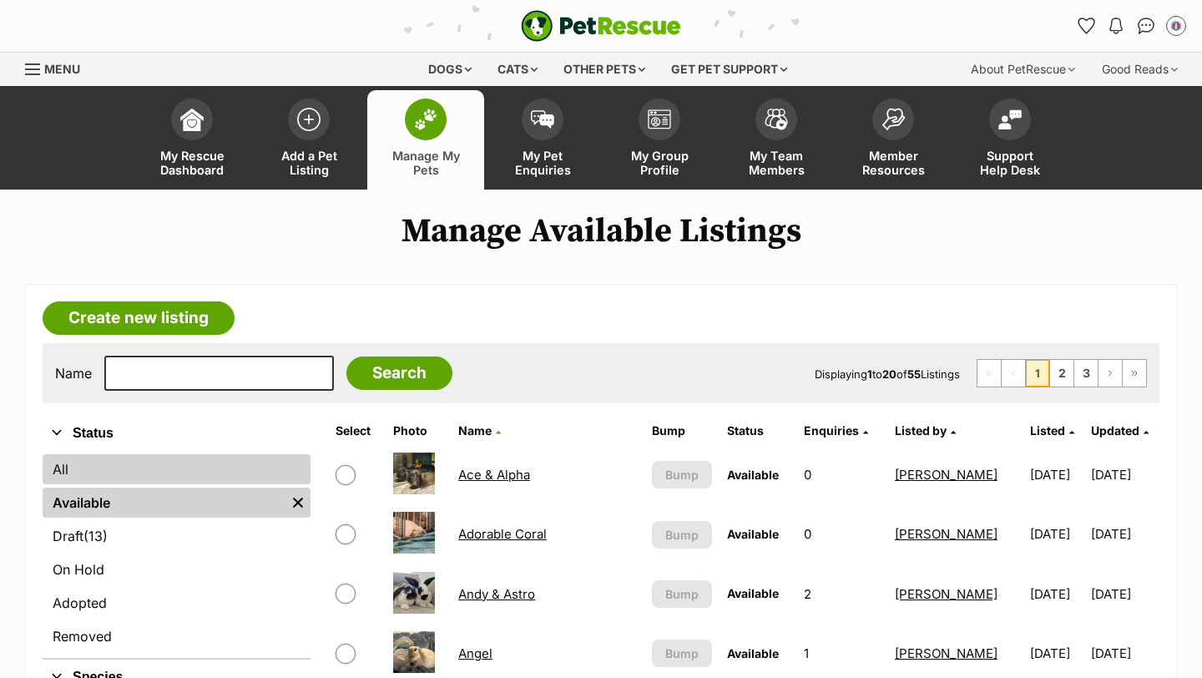
click at [118, 472] on link "All" at bounding box center [177, 469] width 268 height 30
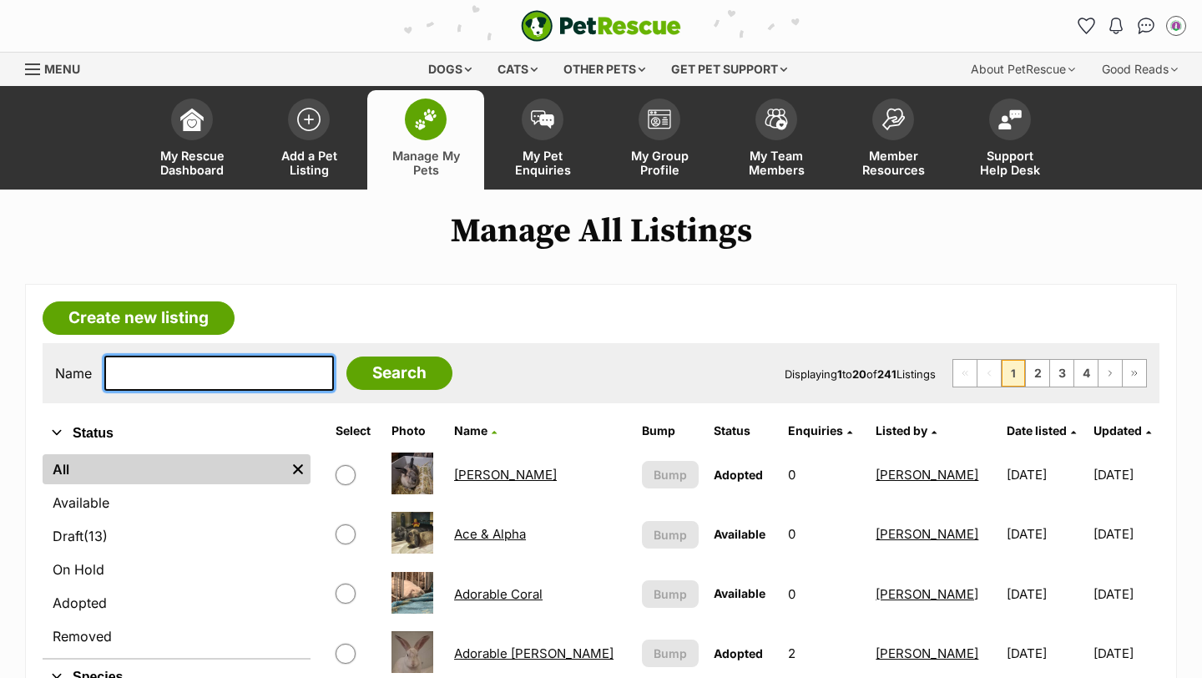
click at [201, 361] on input "text" at bounding box center [219, 373] width 230 height 35
type input "[PERSON_NAME]"
click at [346, 356] on input "Search" at bounding box center [399, 372] width 106 height 33
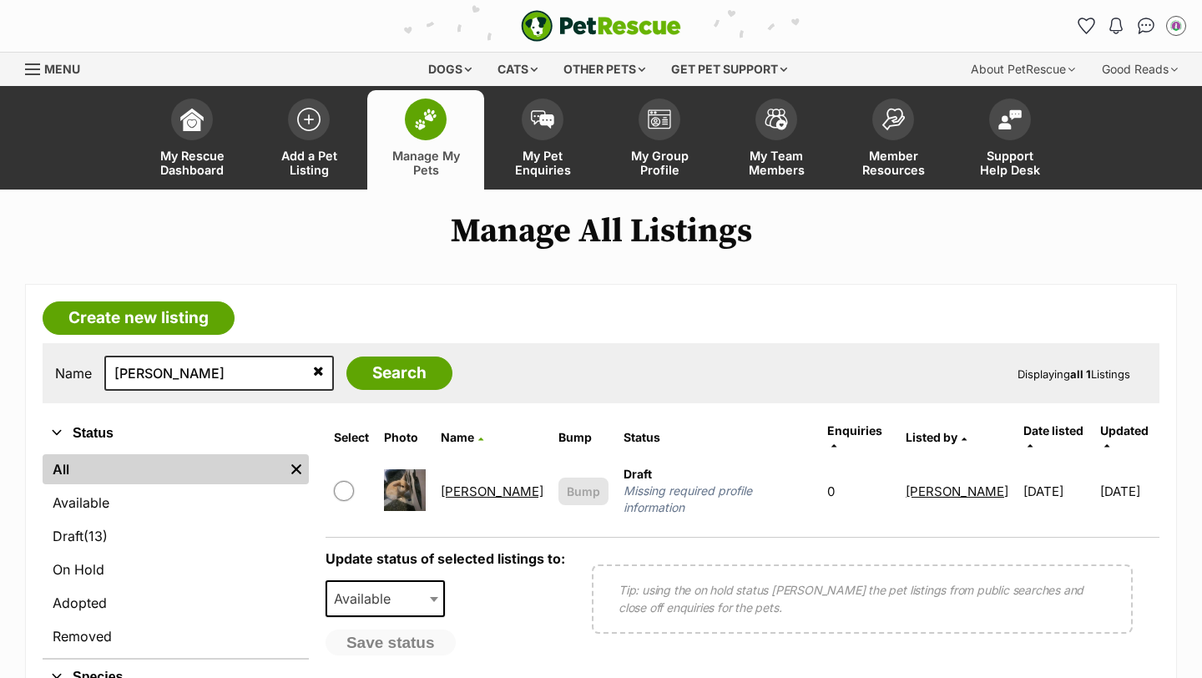
click at [487, 483] on link "[PERSON_NAME]" at bounding box center [492, 491] width 103 height 16
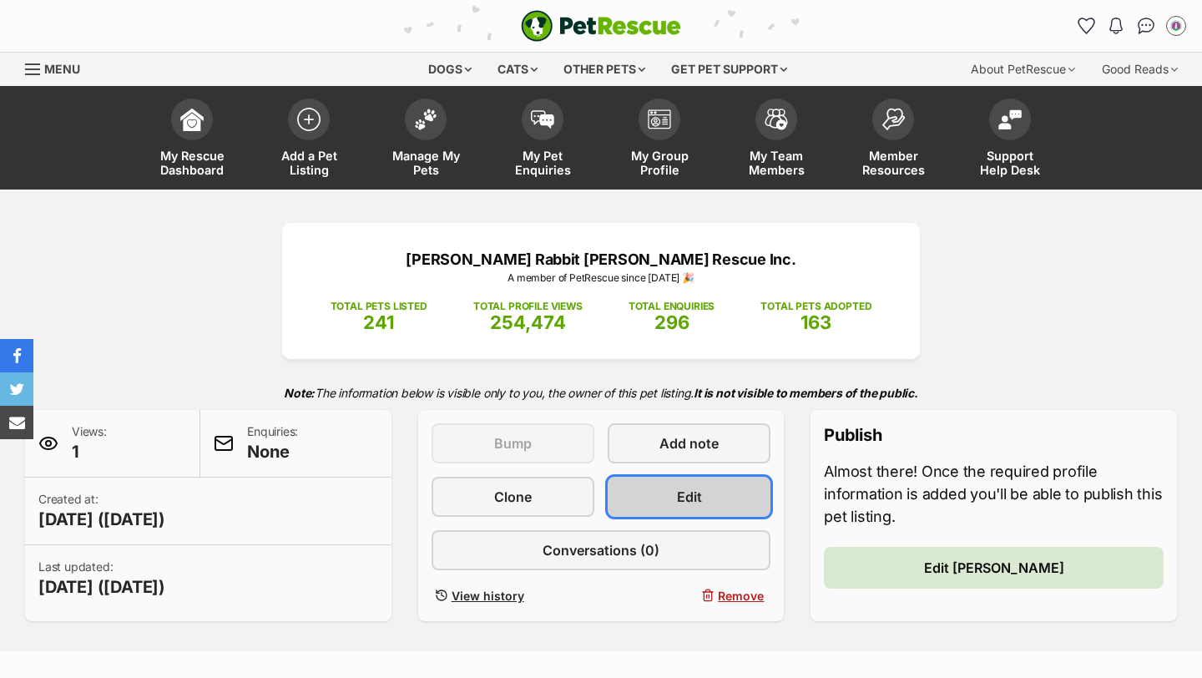
click at [708, 490] on link "Edit" at bounding box center [689, 497] width 163 height 40
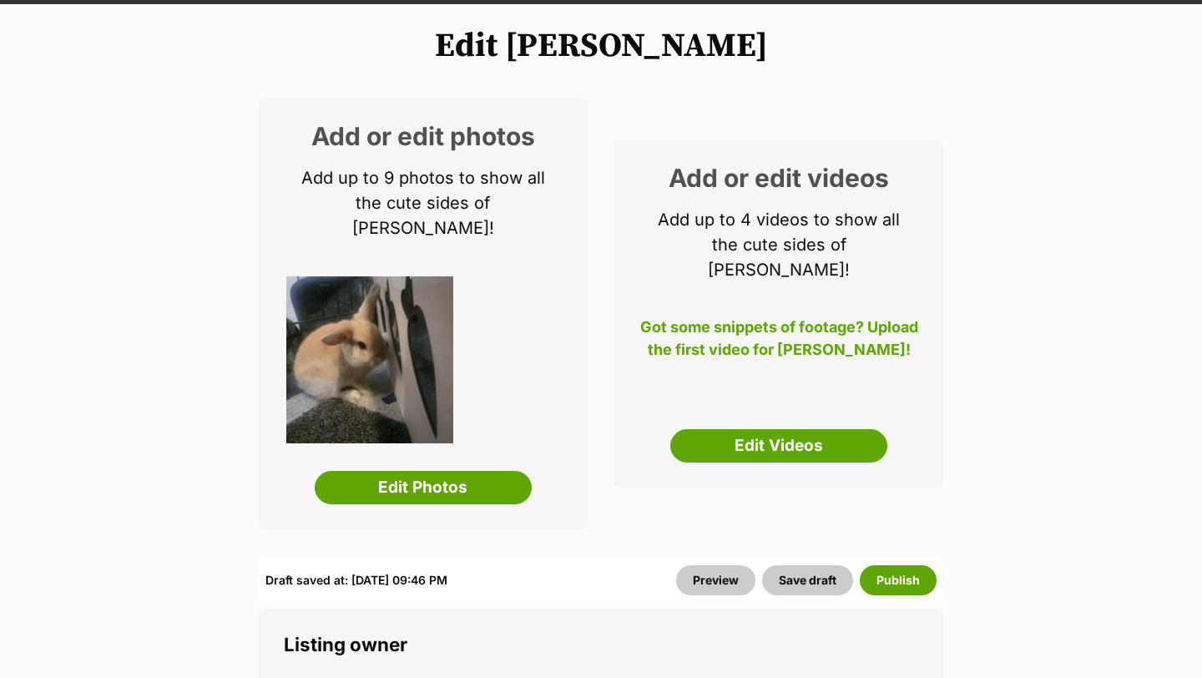
scroll to position [195, 0]
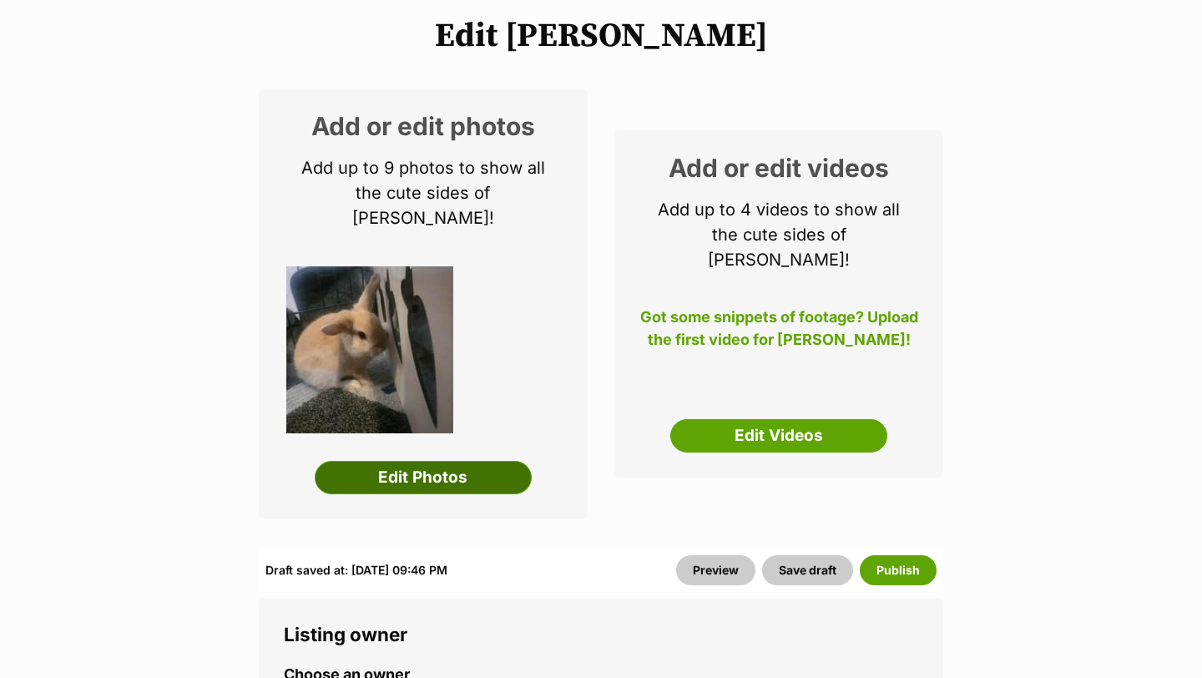
click at [471, 461] on link "Edit Photos" at bounding box center [423, 477] width 217 height 33
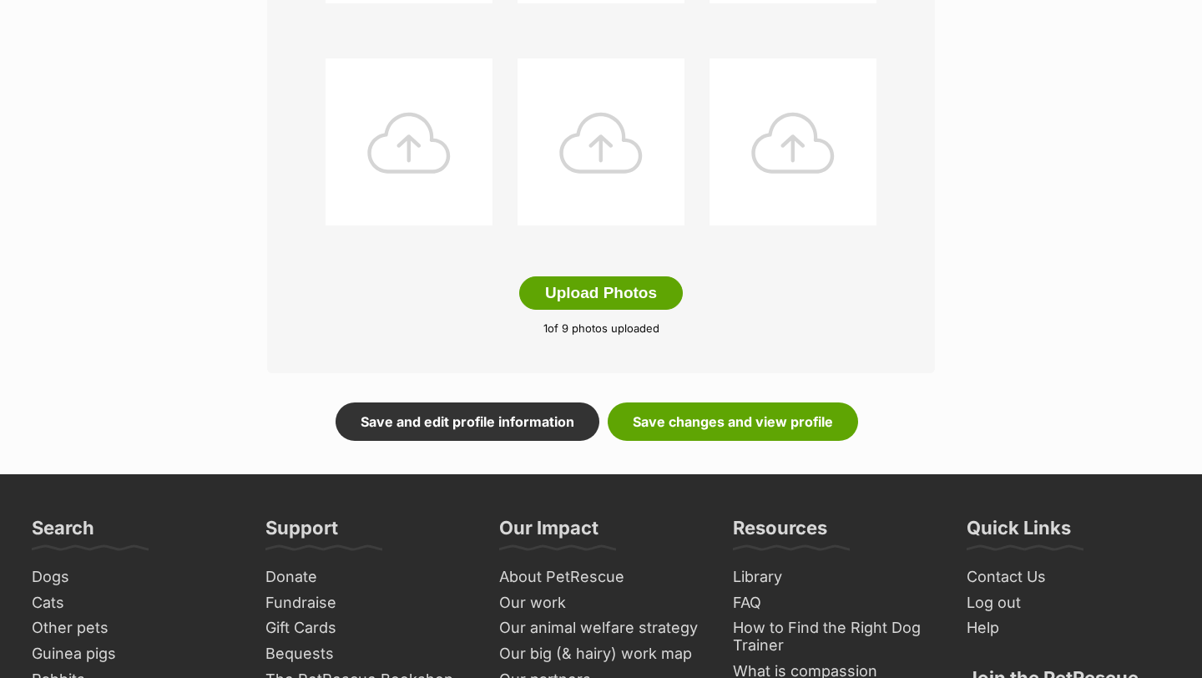
scroll to position [846, 0]
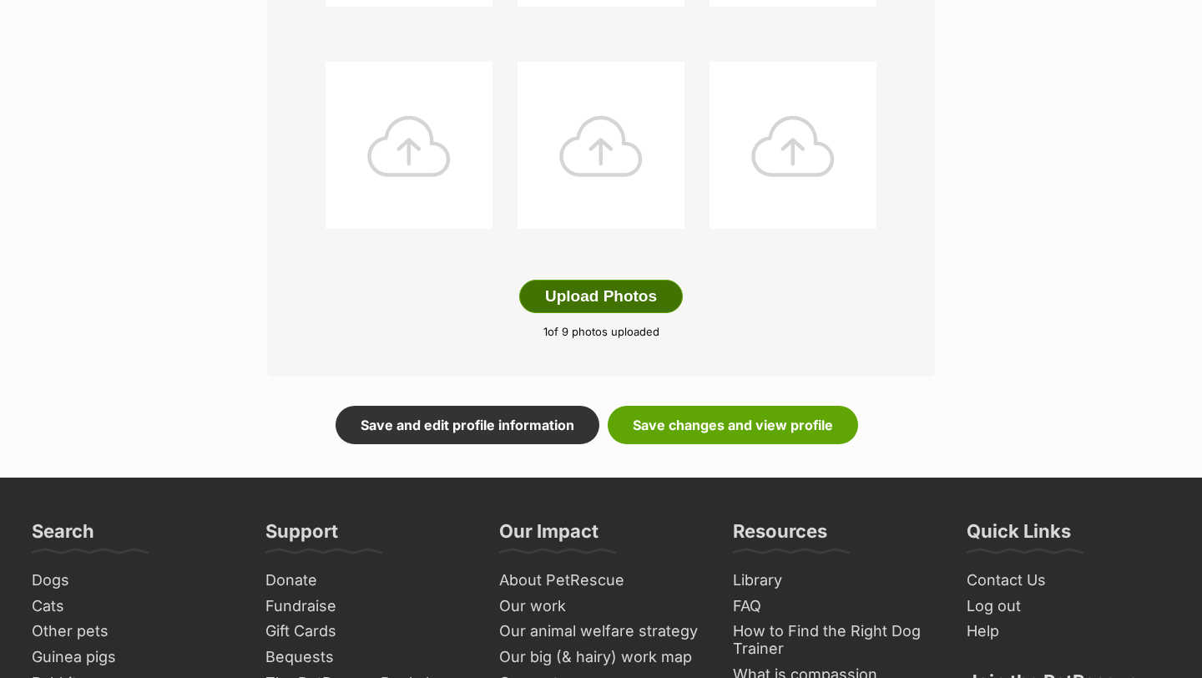
click at [591, 292] on button "Upload Photos" at bounding box center [601, 296] width 164 height 33
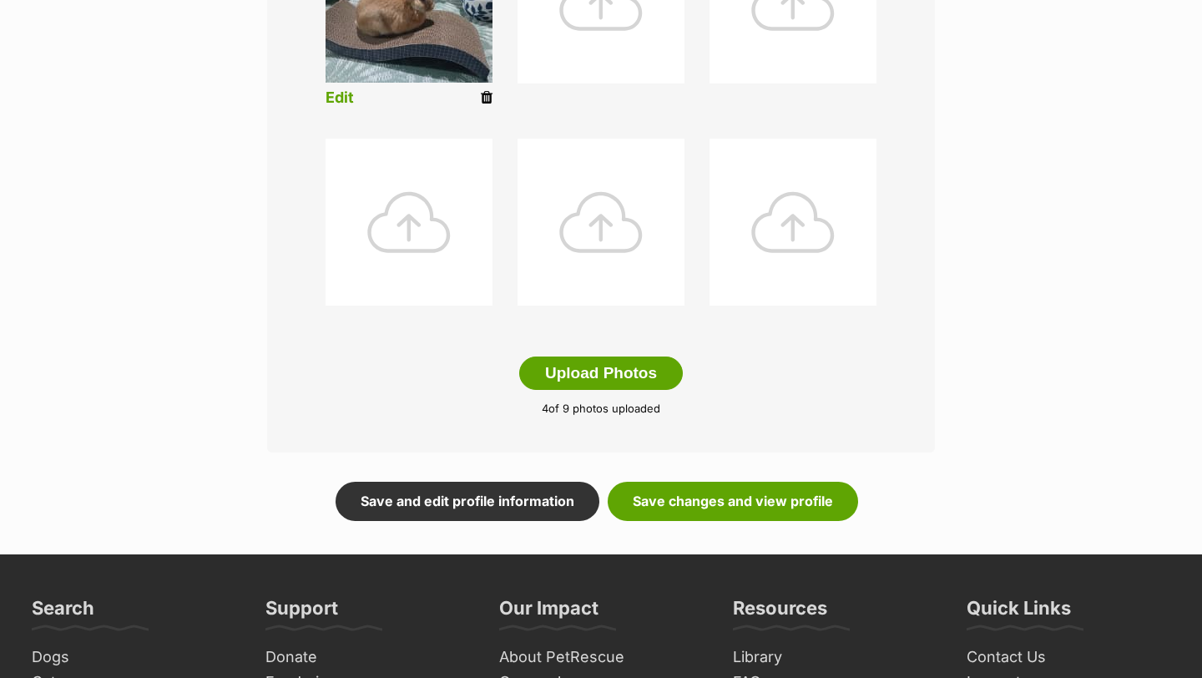
scroll to position [769, 0]
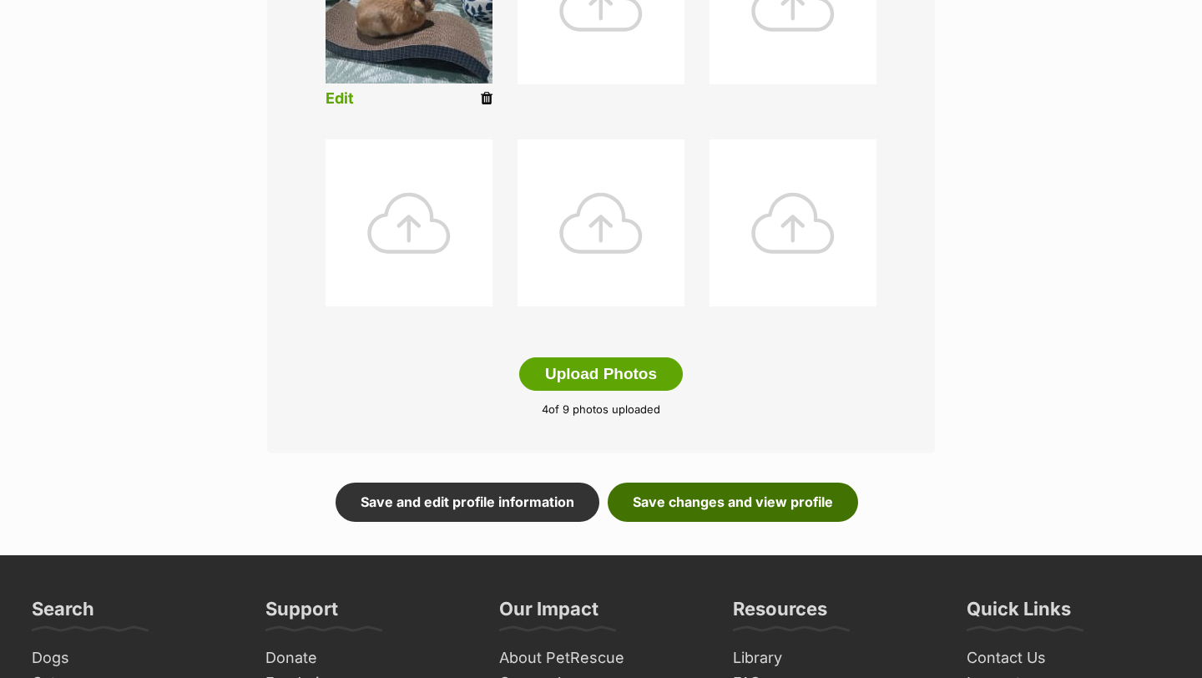
click at [678, 502] on link "Save changes and view profile" at bounding box center [733, 501] width 250 height 38
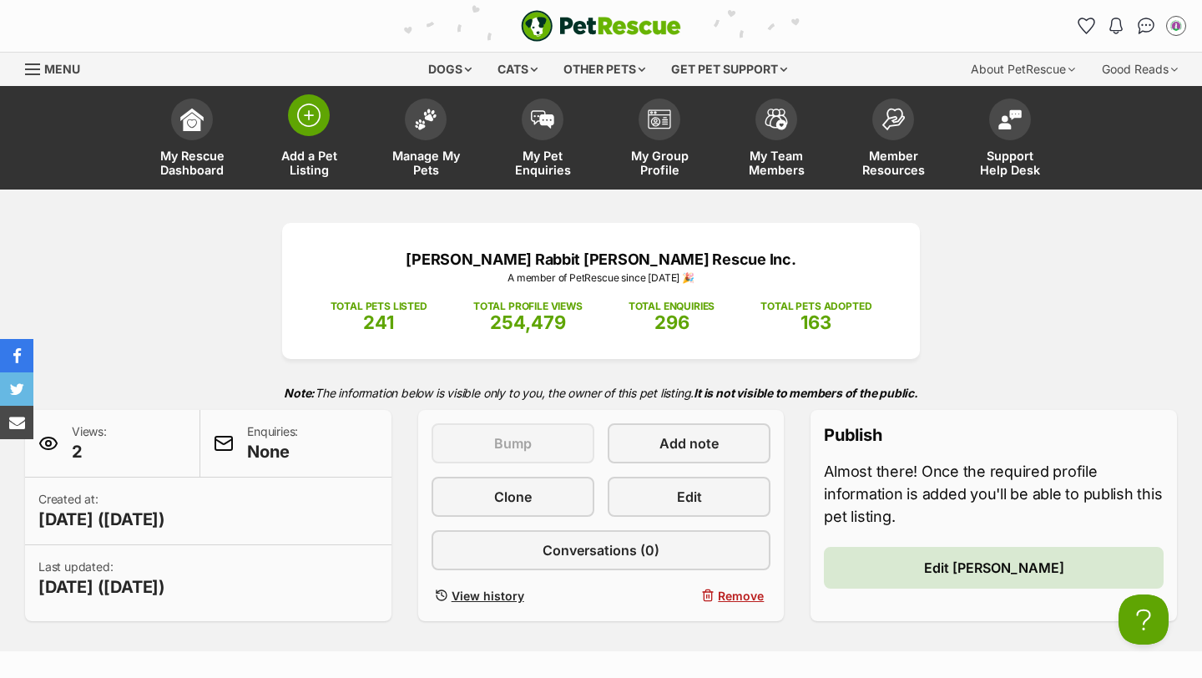
click at [295, 132] on link "Add a Pet Listing" at bounding box center [308, 139] width 117 height 99
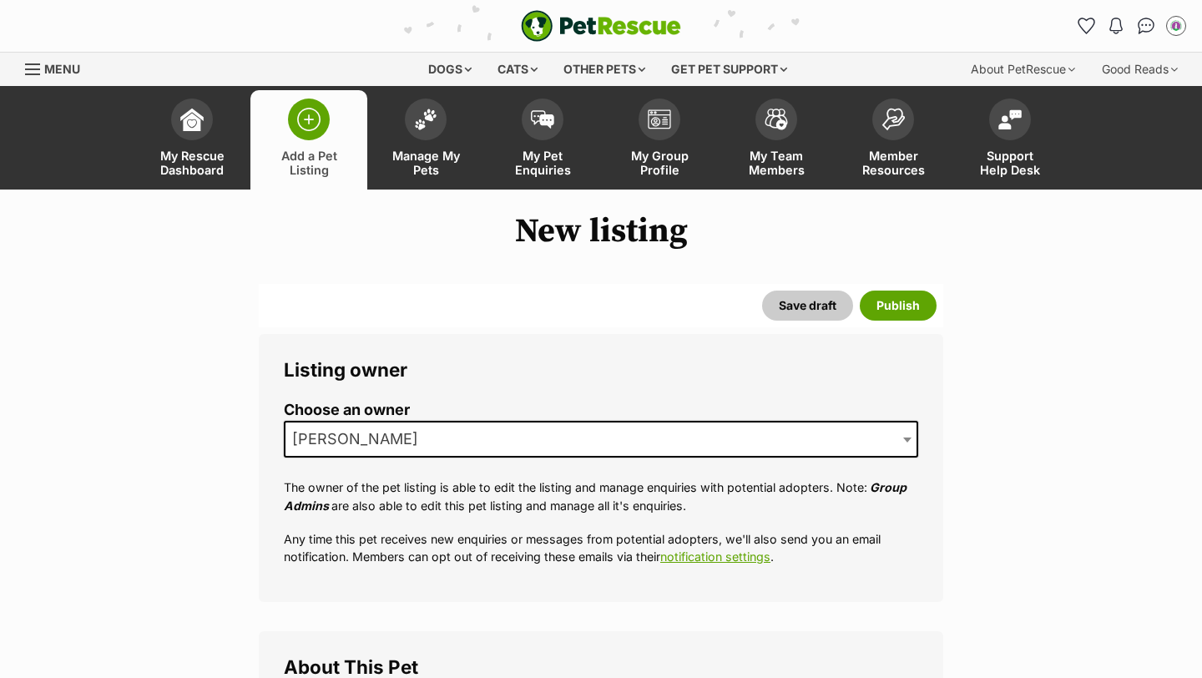
click at [362, 441] on span "[PERSON_NAME]" at bounding box center [359, 438] width 149 height 23
click at [361, 438] on span at bounding box center [601, 439] width 634 height 37
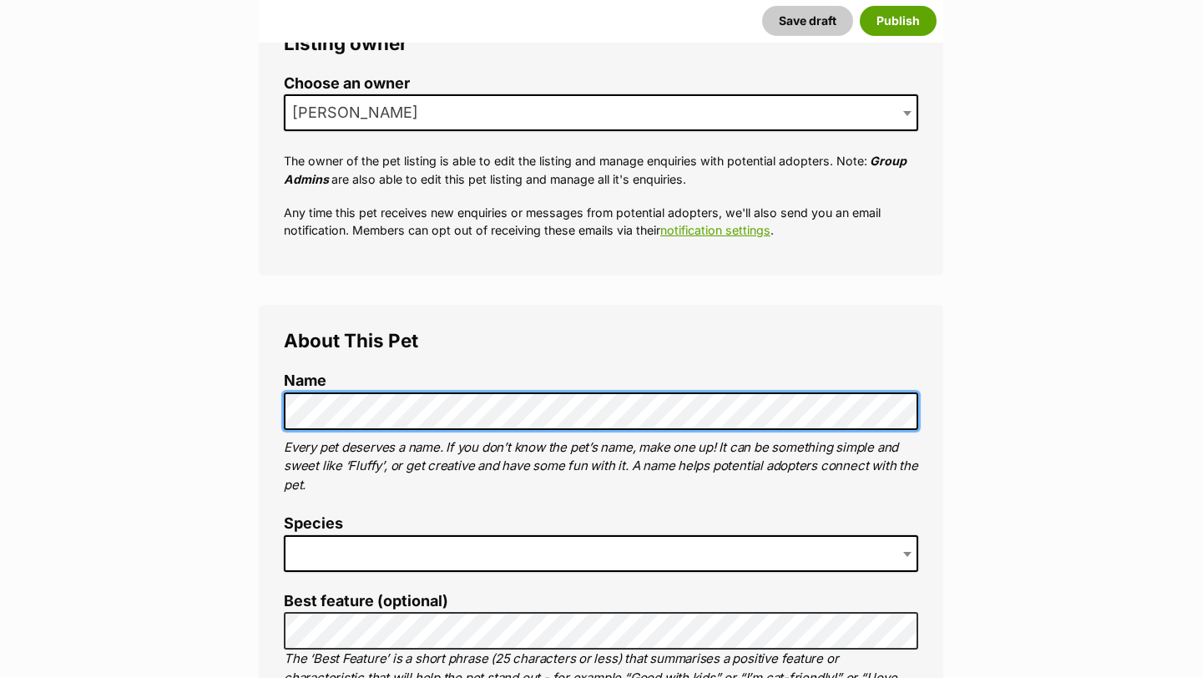
scroll to position [452, 0]
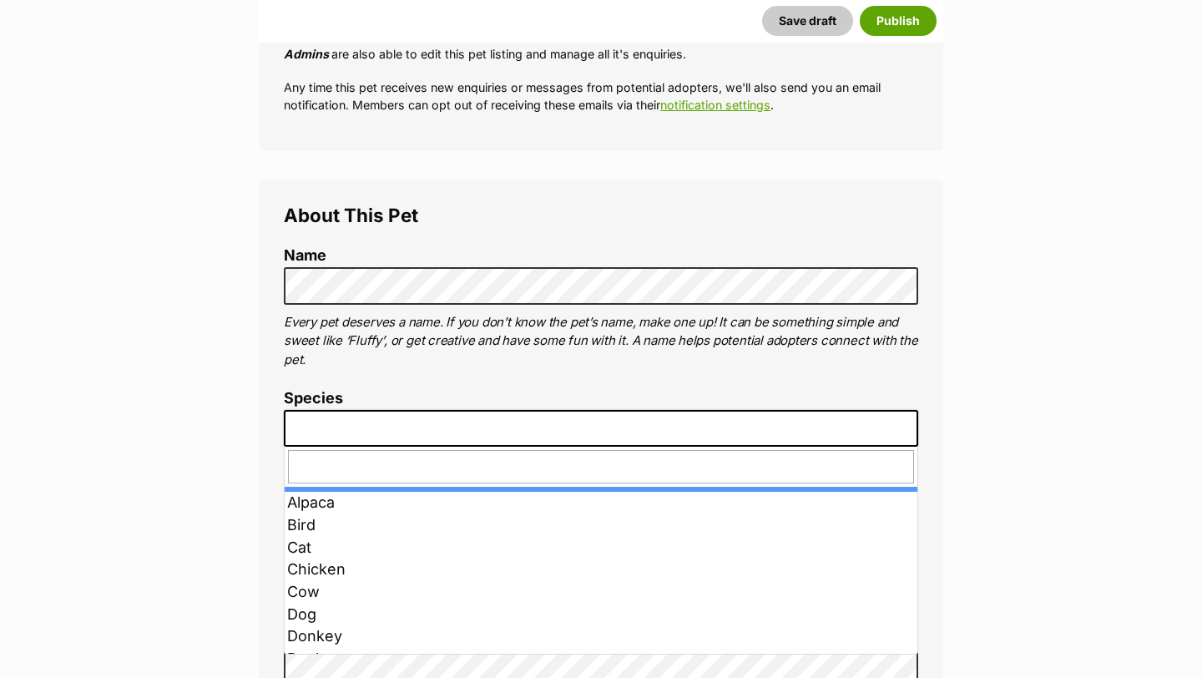
click at [352, 442] on span at bounding box center [601, 428] width 634 height 37
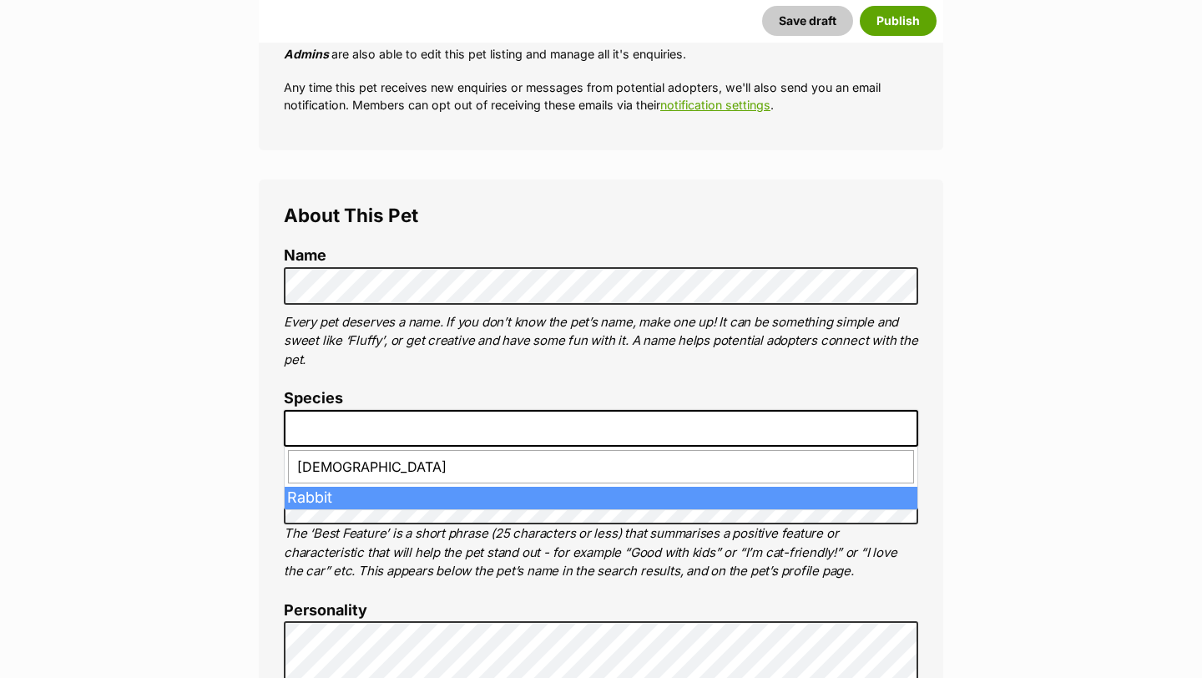
type input "Rabbit"
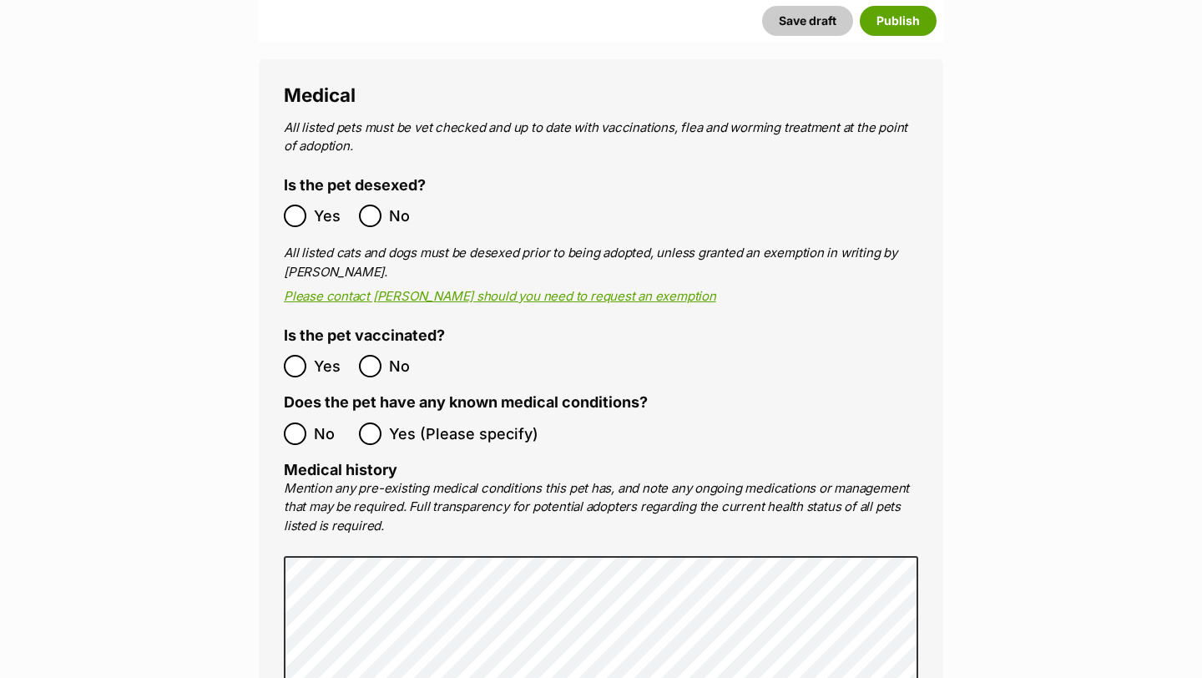
scroll to position [2751, 0]
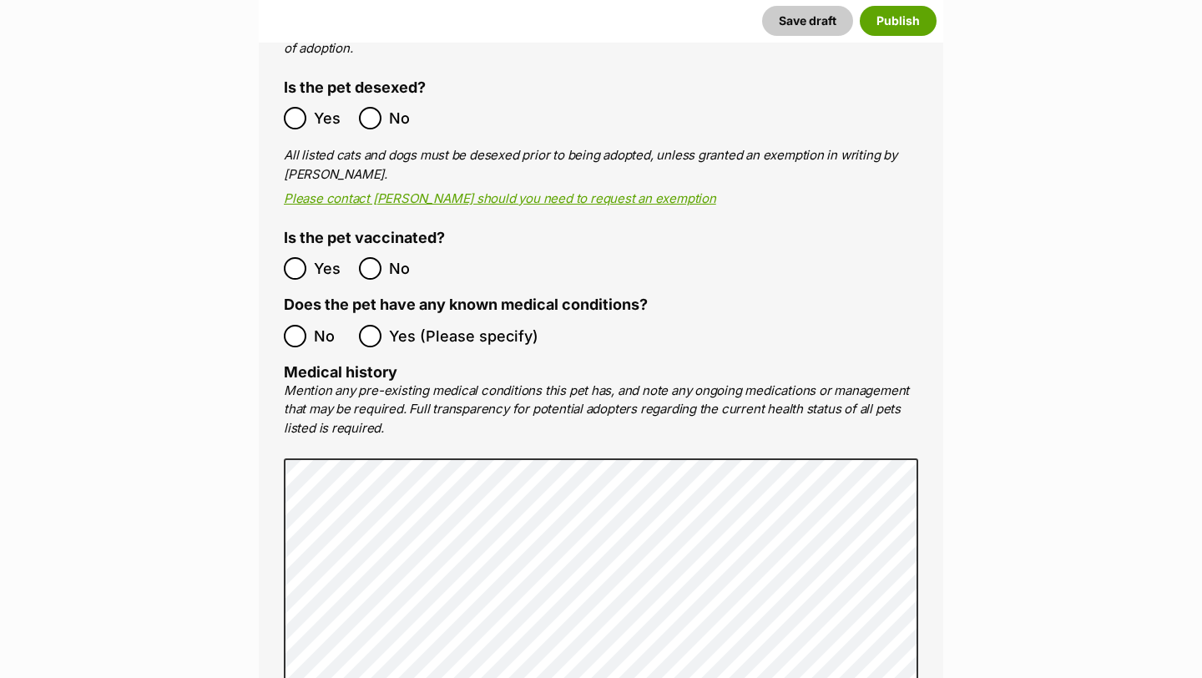
click at [285, 316] on ol "No Yes (Please specify)" at bounding box center [601, 335] width 634 height 39
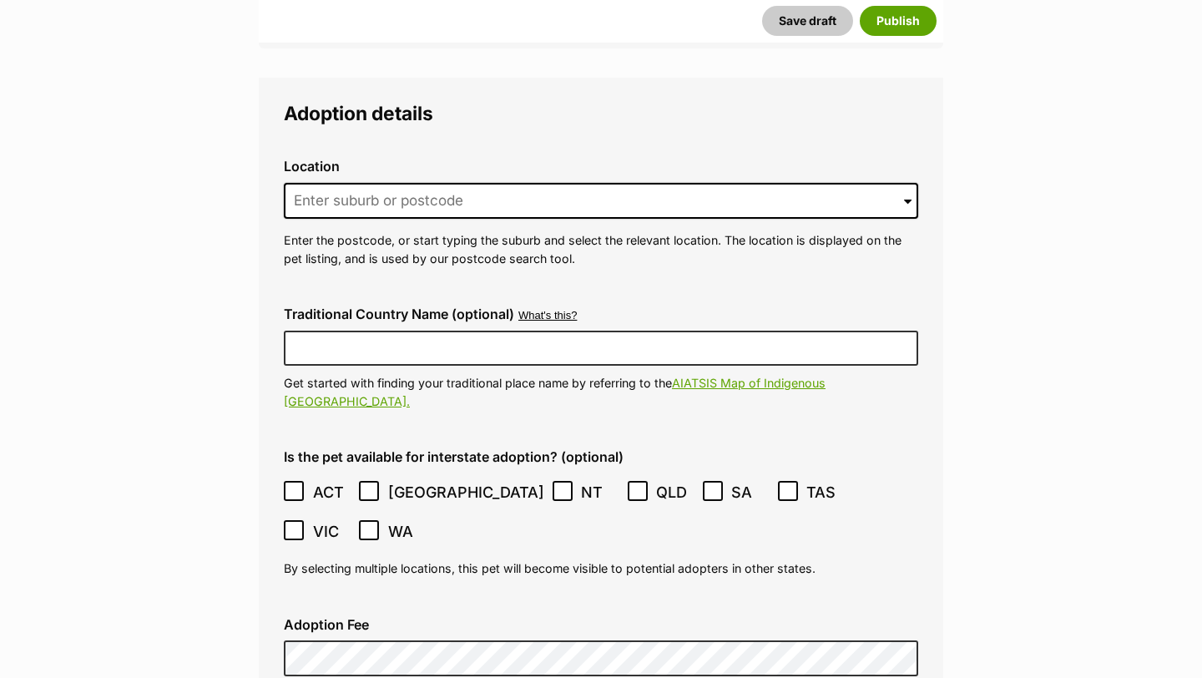
scroll to position [3573, 0]
click at [326, 182] on input at bounding box center [601, 200] width 634 height 37
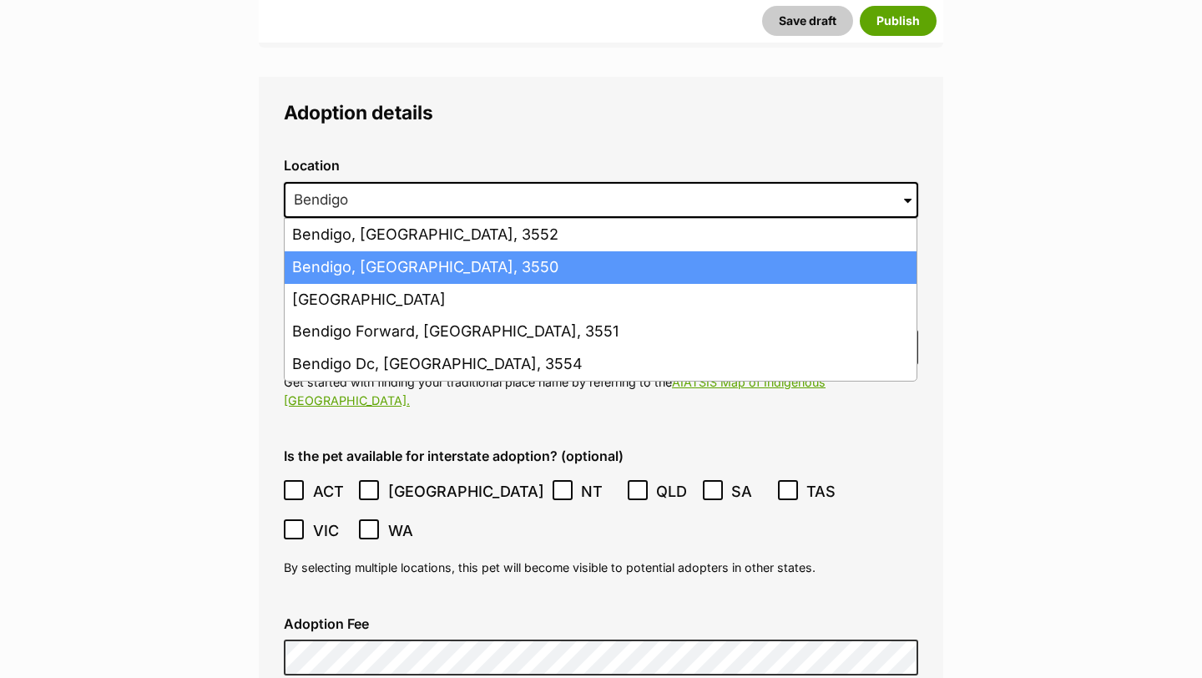
click at [375, 251] on li "Bendigo, Victoria, 3550" at bounding box center [601, 267] width 632 height 33
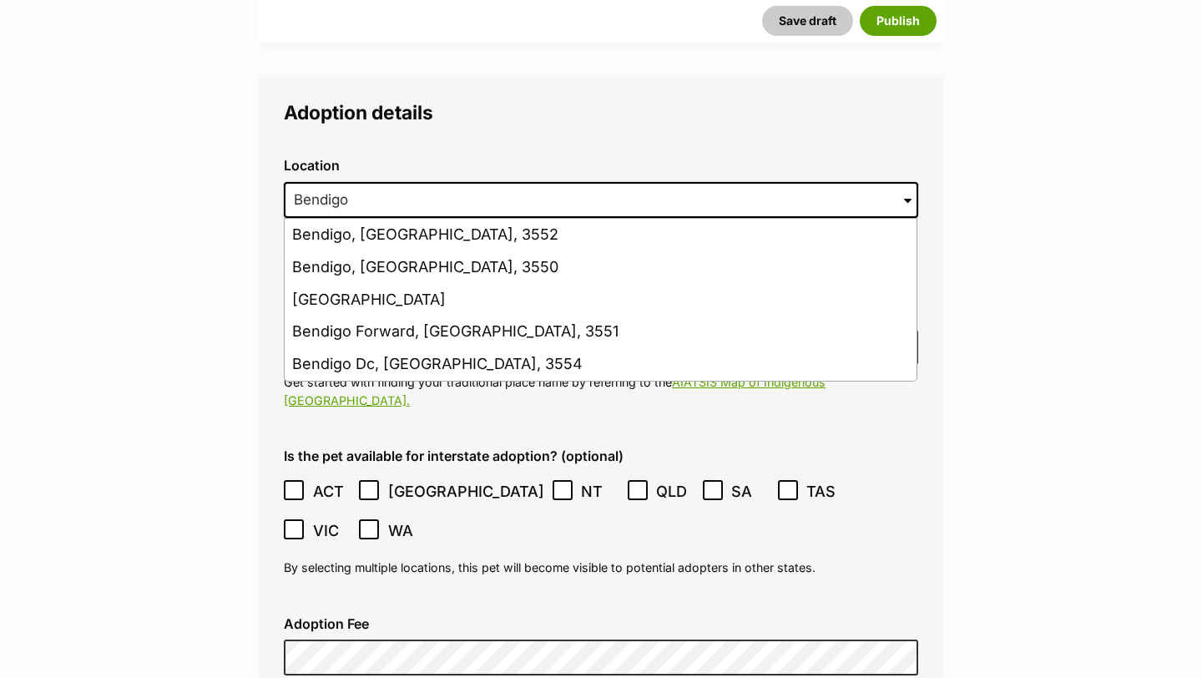
type input "Bendigo, Victoria, 3550"
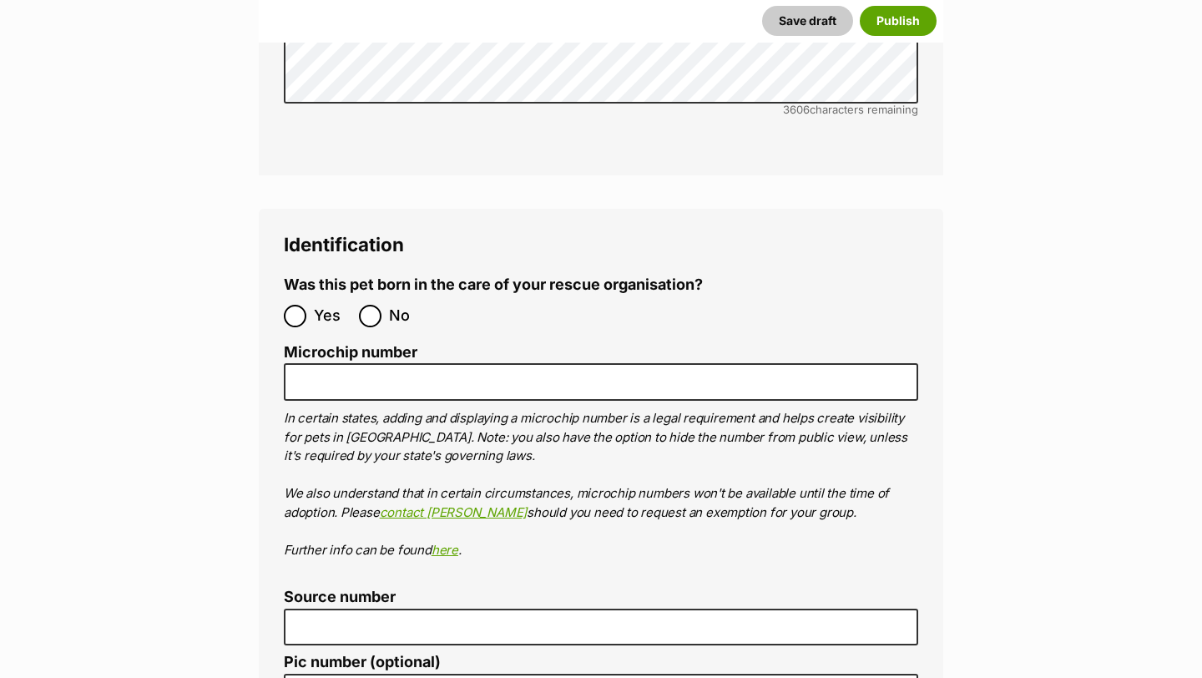
scroll to position [5008, 0]
click at [373, 304] on input "No" at bounding box center [370, 315] width 23 height 23
radio input "true"
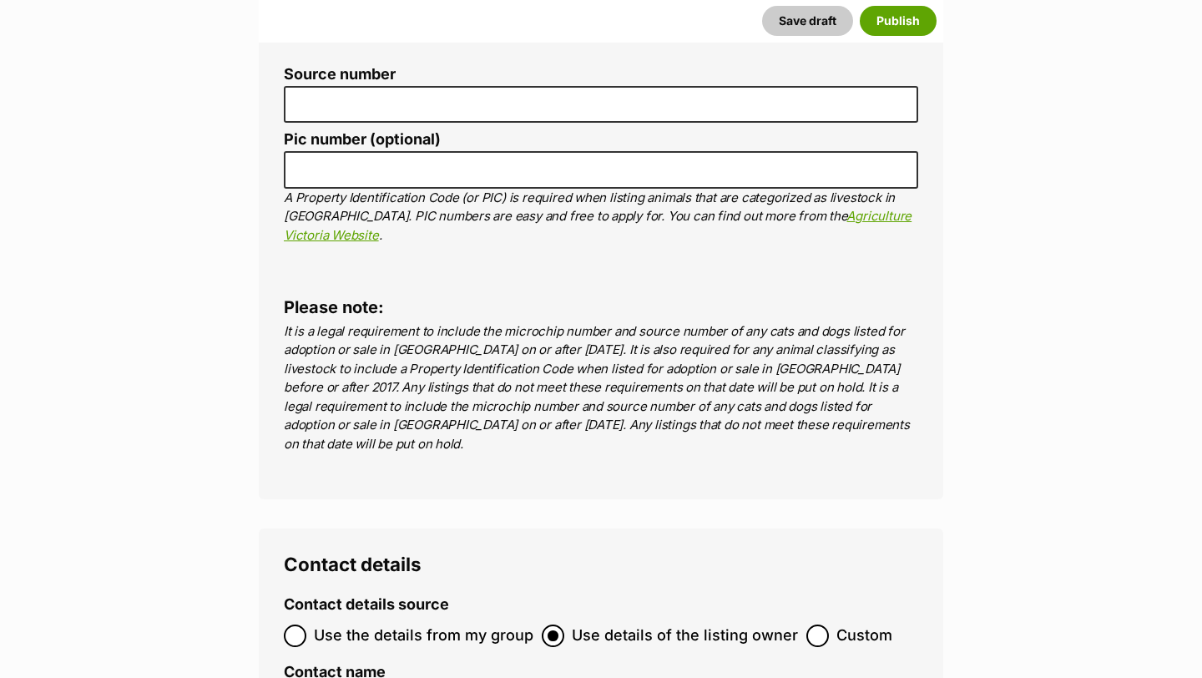
scroll to position [5561, 0]
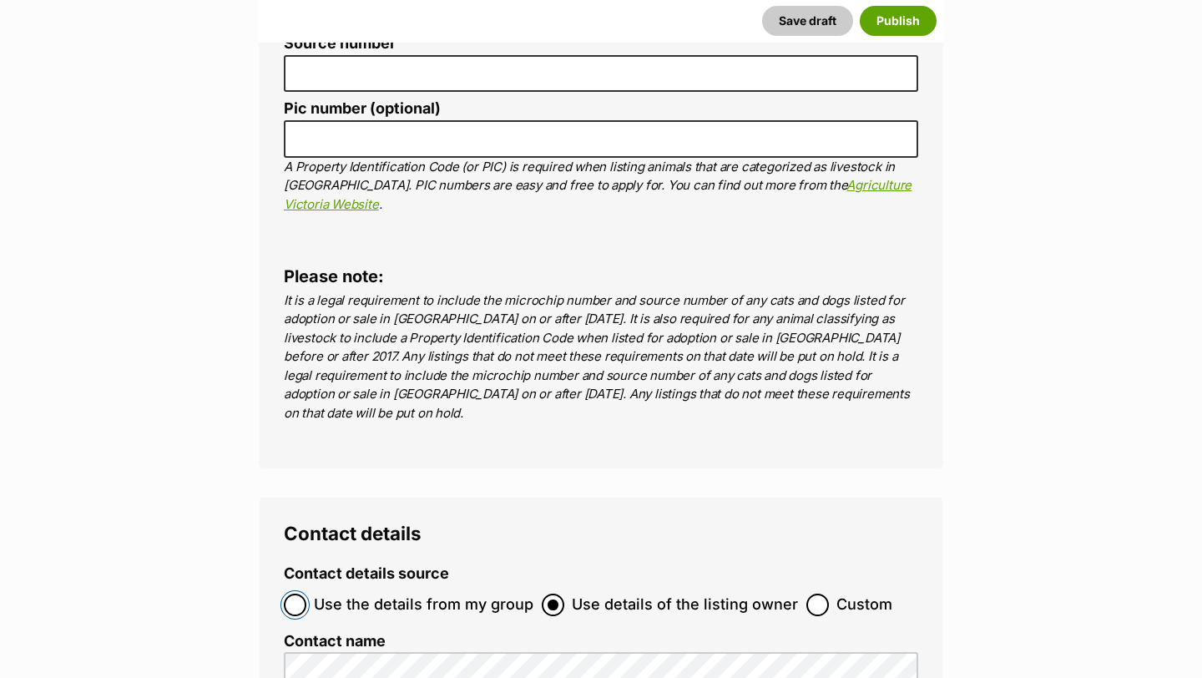
click at [295, 593] on input "Use the details from my group" at bounding box center [295, 604] width 23 height 23
radio input "true"
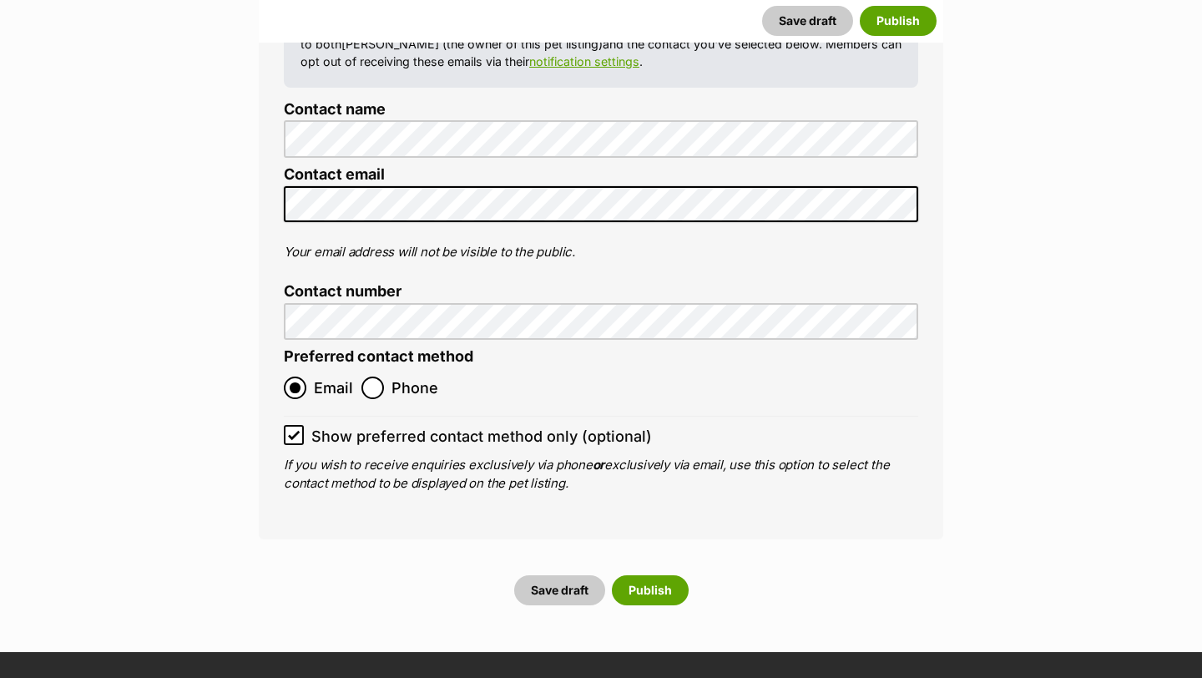
scroll to position [6197, 0]
click at [573, 576] on button "Save draft" at bounding box center [559, 591] width 91 height 30
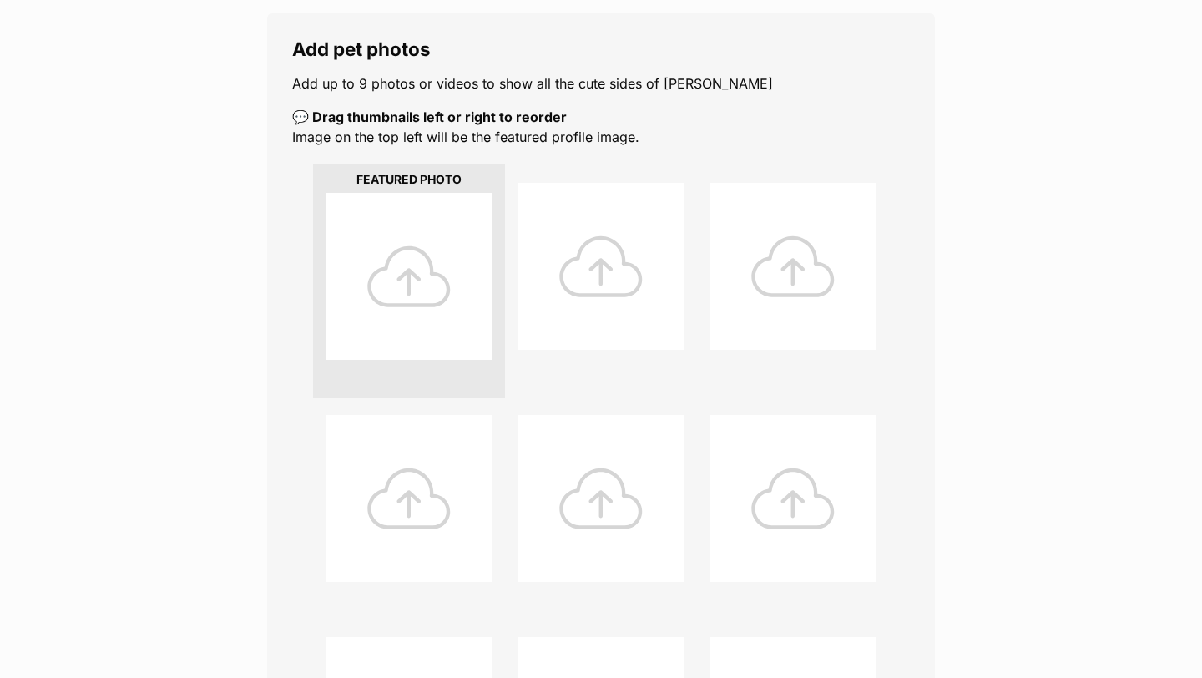
scroll to position [703, 0]
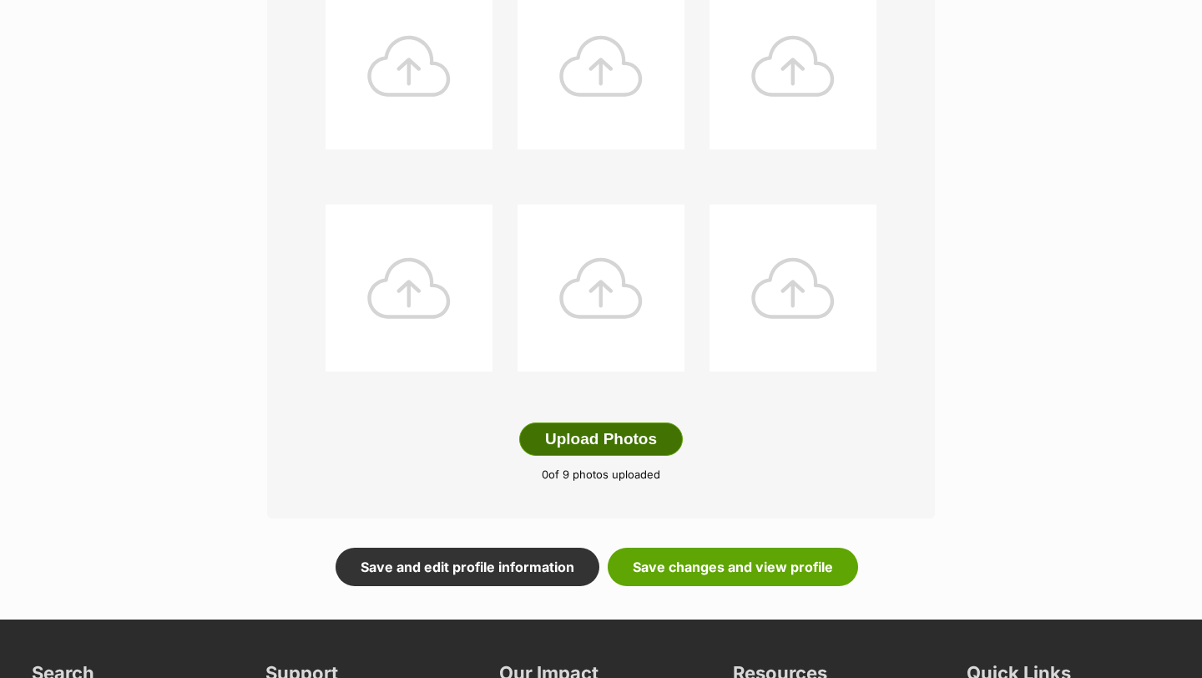
click at [550, 436] on button "Upload Photos" at bounding box center [601, 438] width 164 height 33
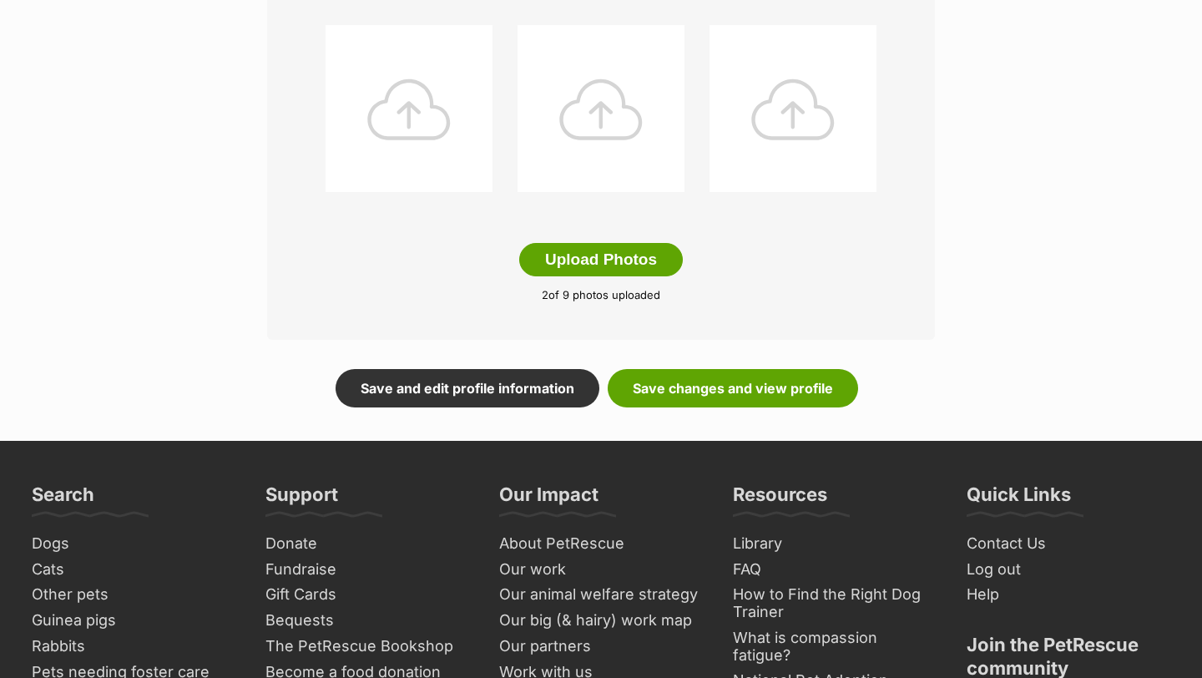
scroll to position [881, 0]
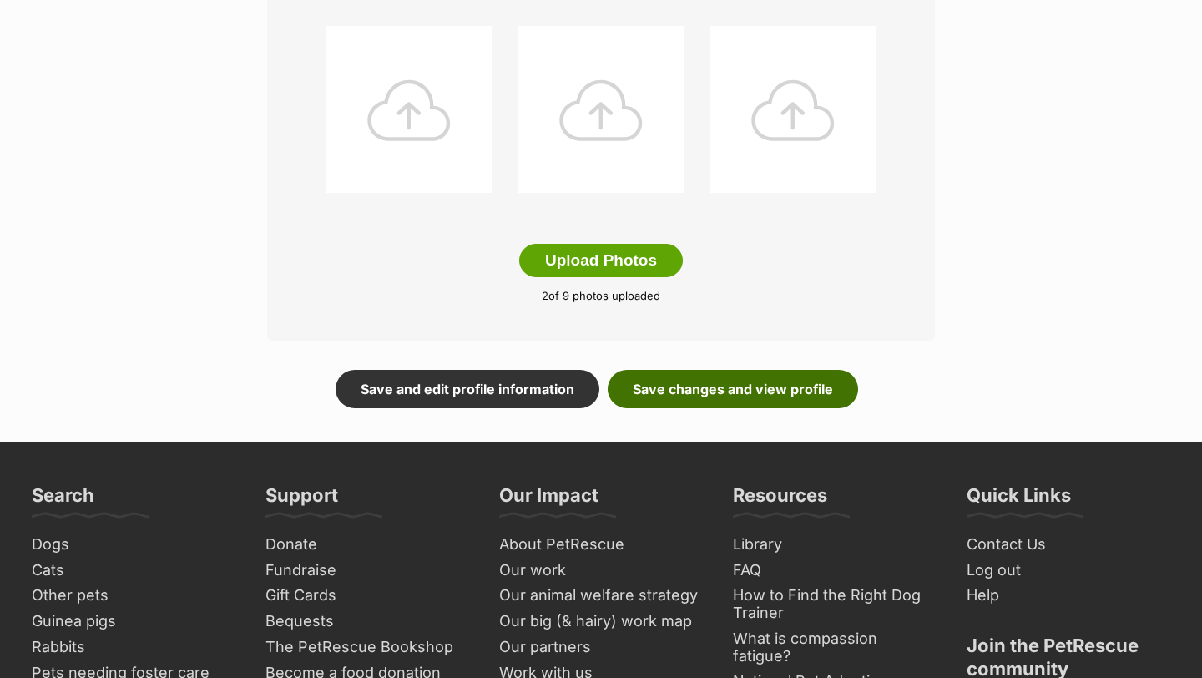
click at [704, 379] on link "Save changes and view profile" at bounding box center [733, 389] width 250 height 38
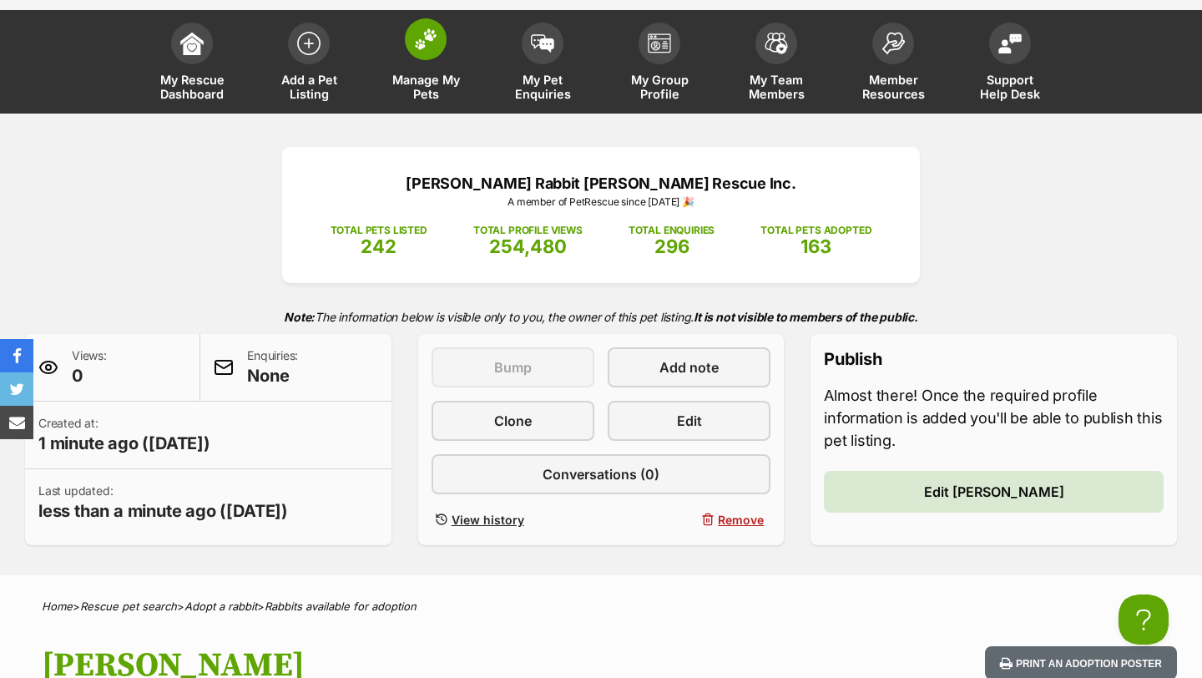
click at [440, 67] on link "Manage My Pets" at bounding box center [425, 63] width 117 height 99
